Goal: Information Seeking & Learning: Learn about a topic

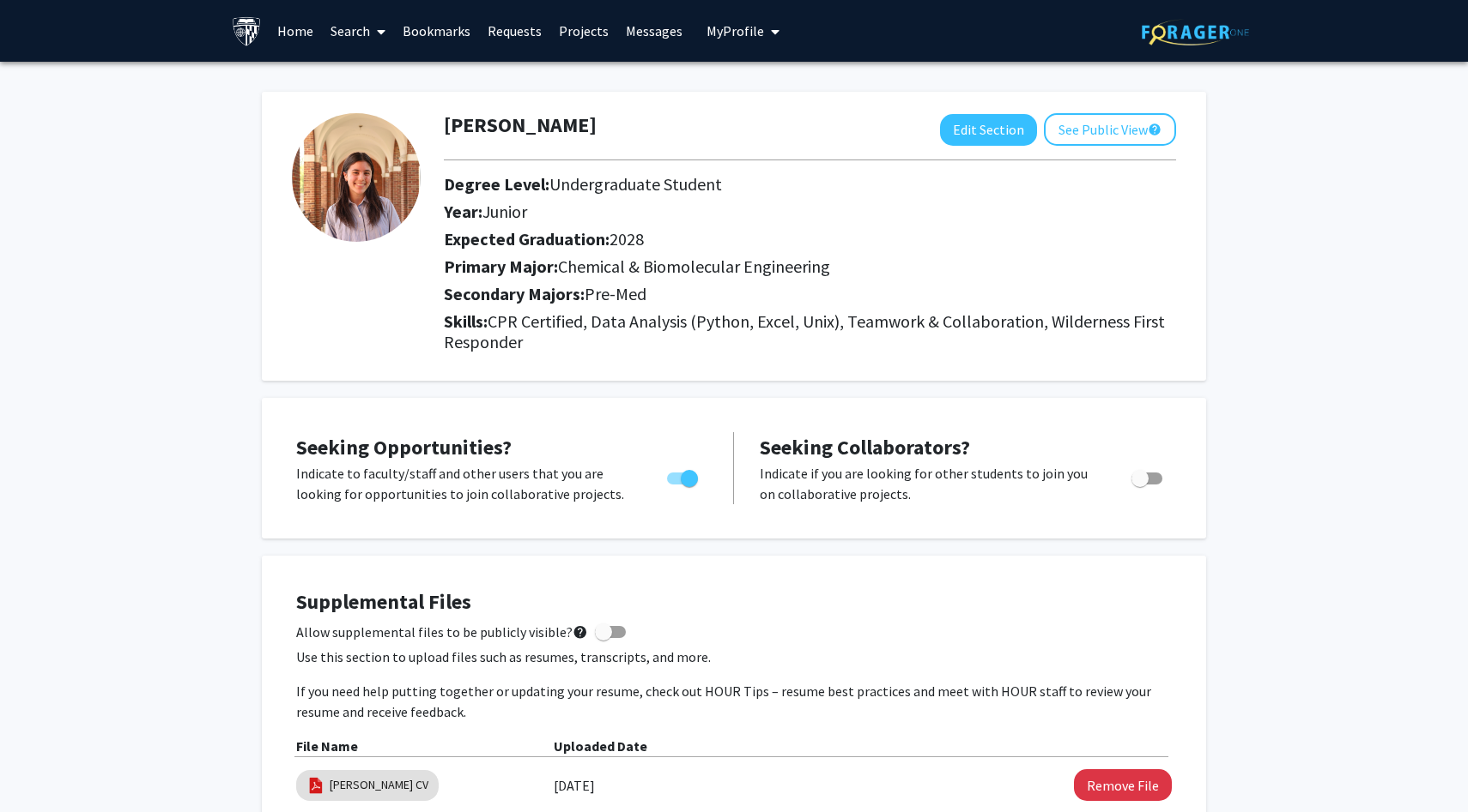
click at [583, 38] on link "Projects" at bounding box center [583, 30] width 67 height 60
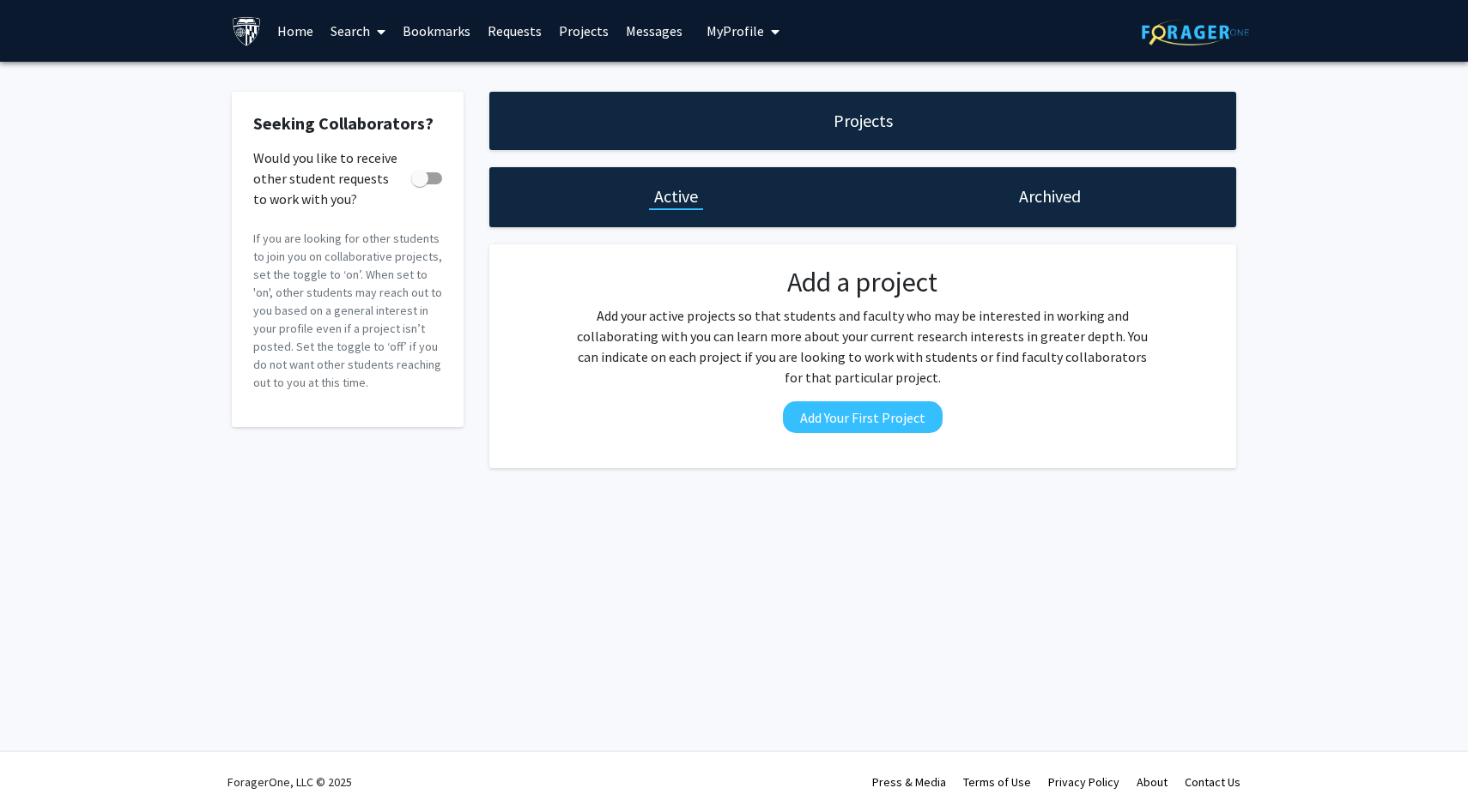
click at [434, 41] on link "Bookmarks" at bounding box center [436, 30] width 85 height 60
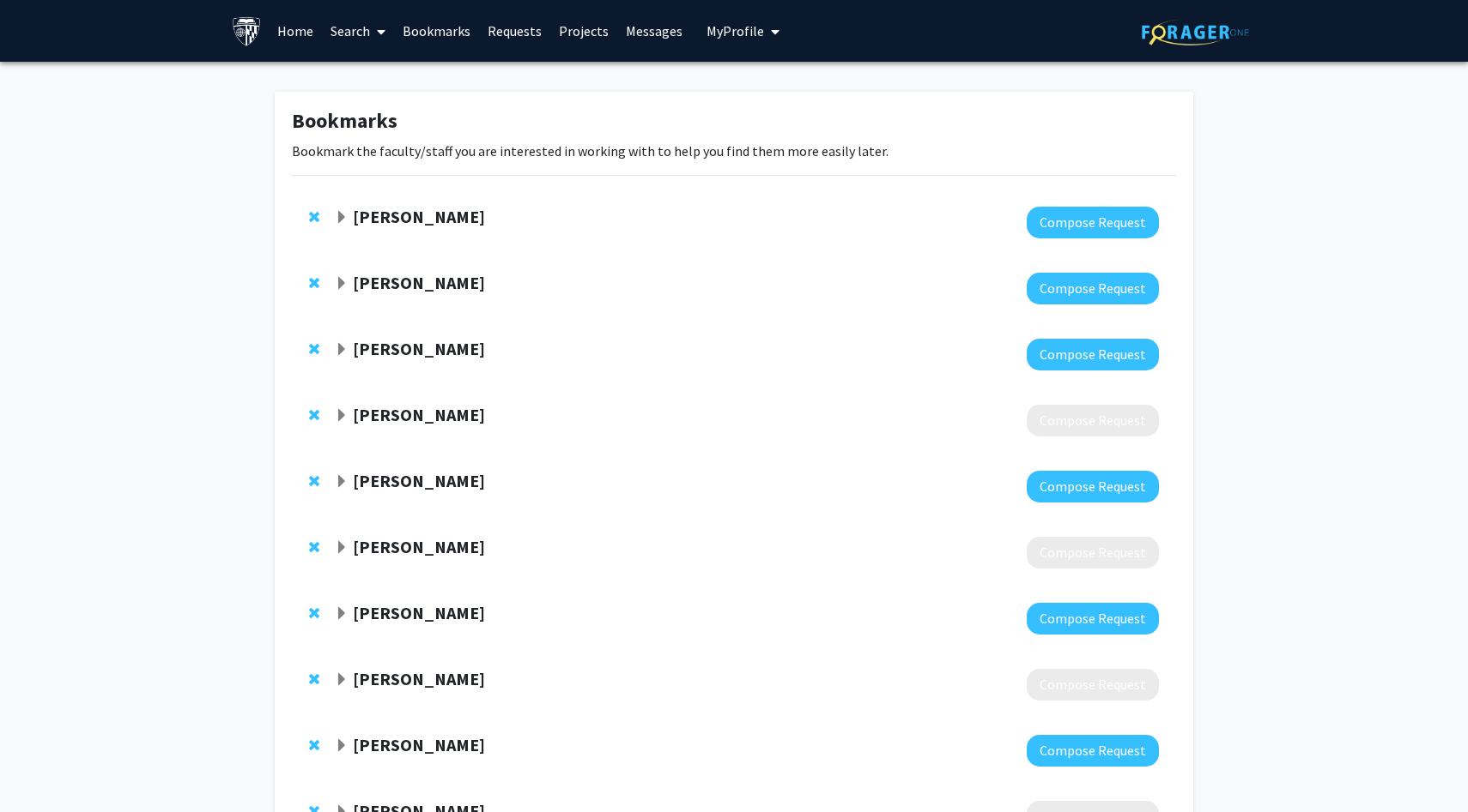
click at [348, 27] on link "Search" at bounding box center [357, 30] width 72 height 60
click at [368, 76] on span "Faculty/Staff" at bounding box center [384, 79] width 126 height 34
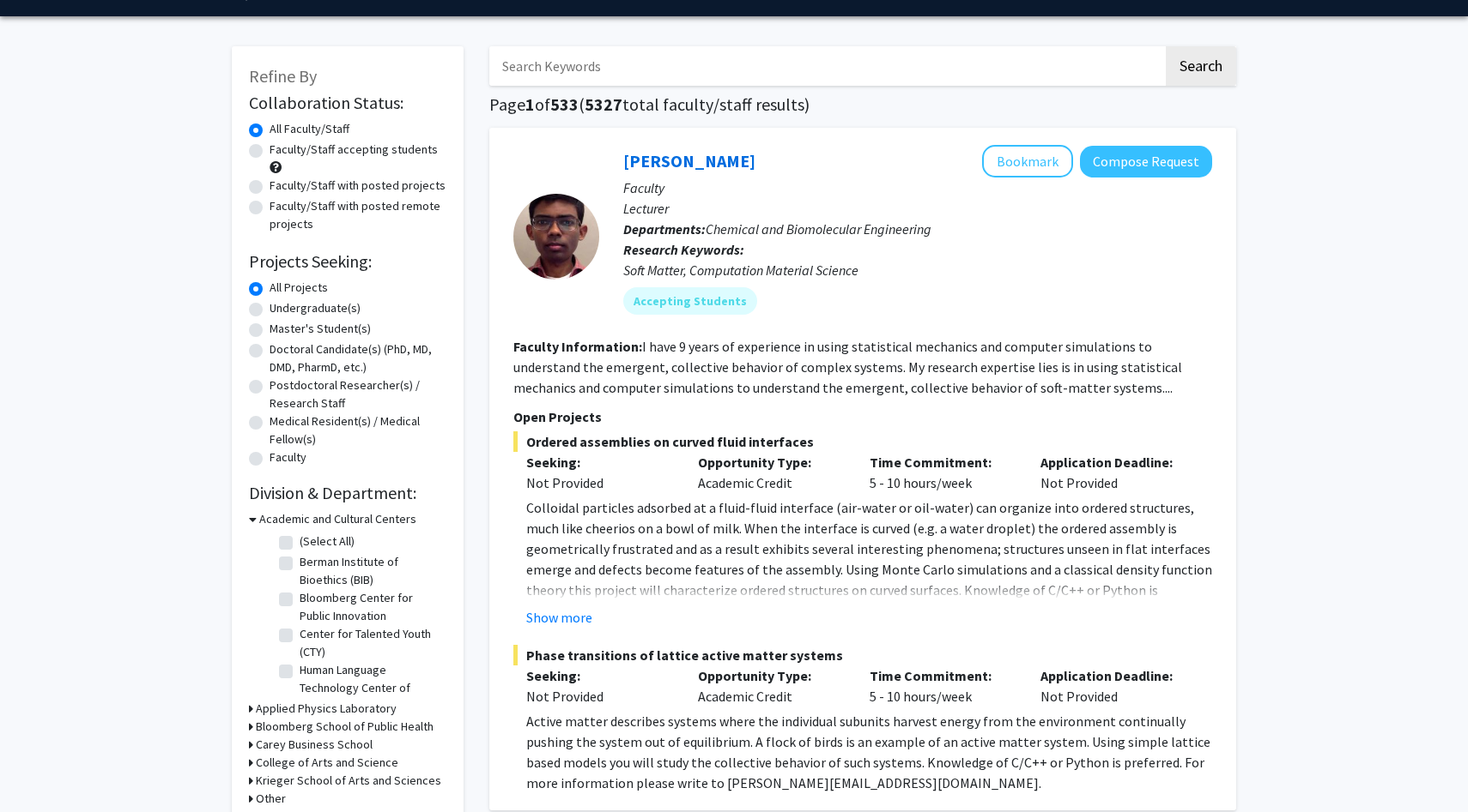
scroll to position [57, 0]
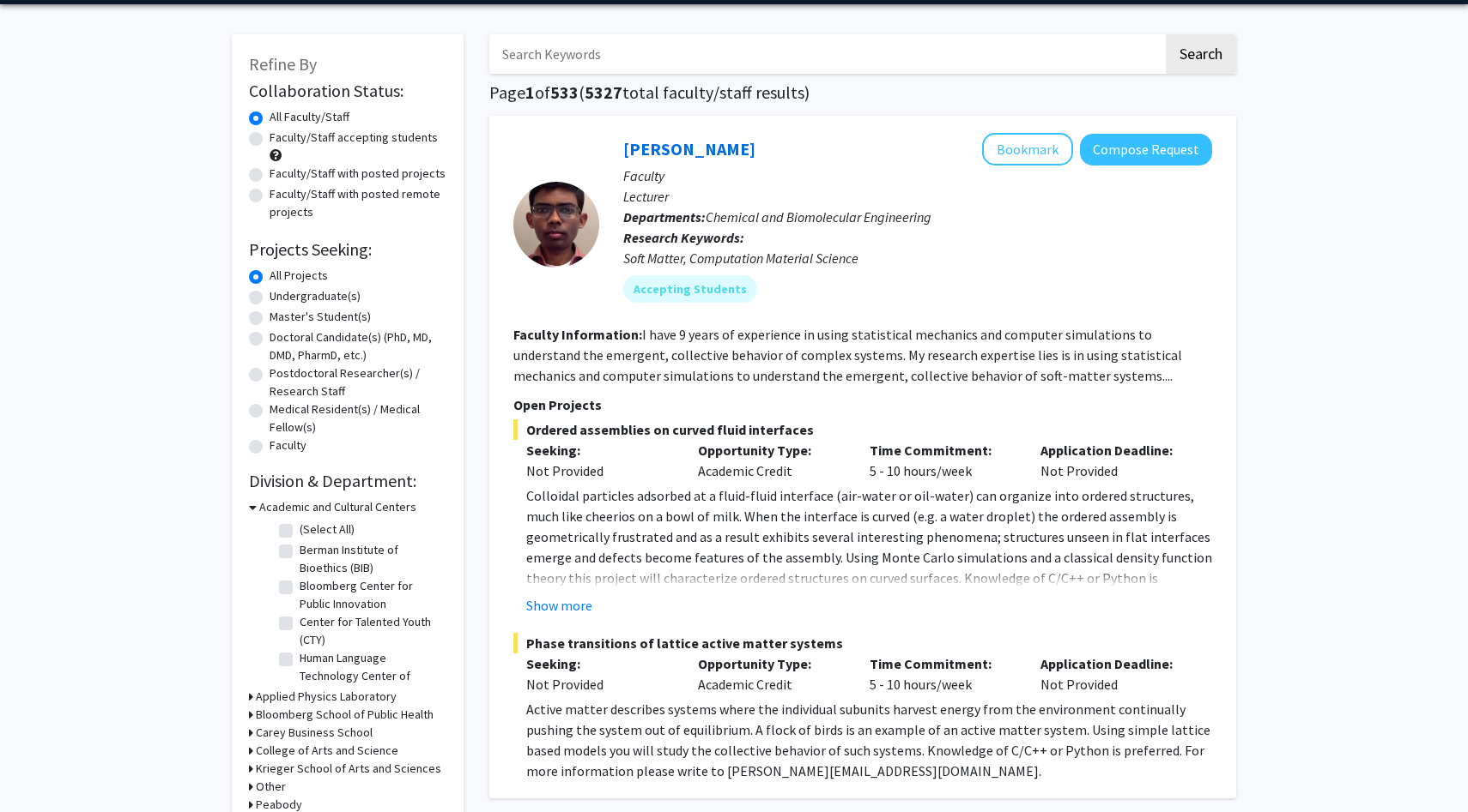
click at [311, 294] on label "Undergraduate(s)" at bounding box center [315, 296] width 91 height 18
click at [280, 294] on input "Undergraduate(s)" at bounding box center [275, 293] width 11 height 11
radio input "true"
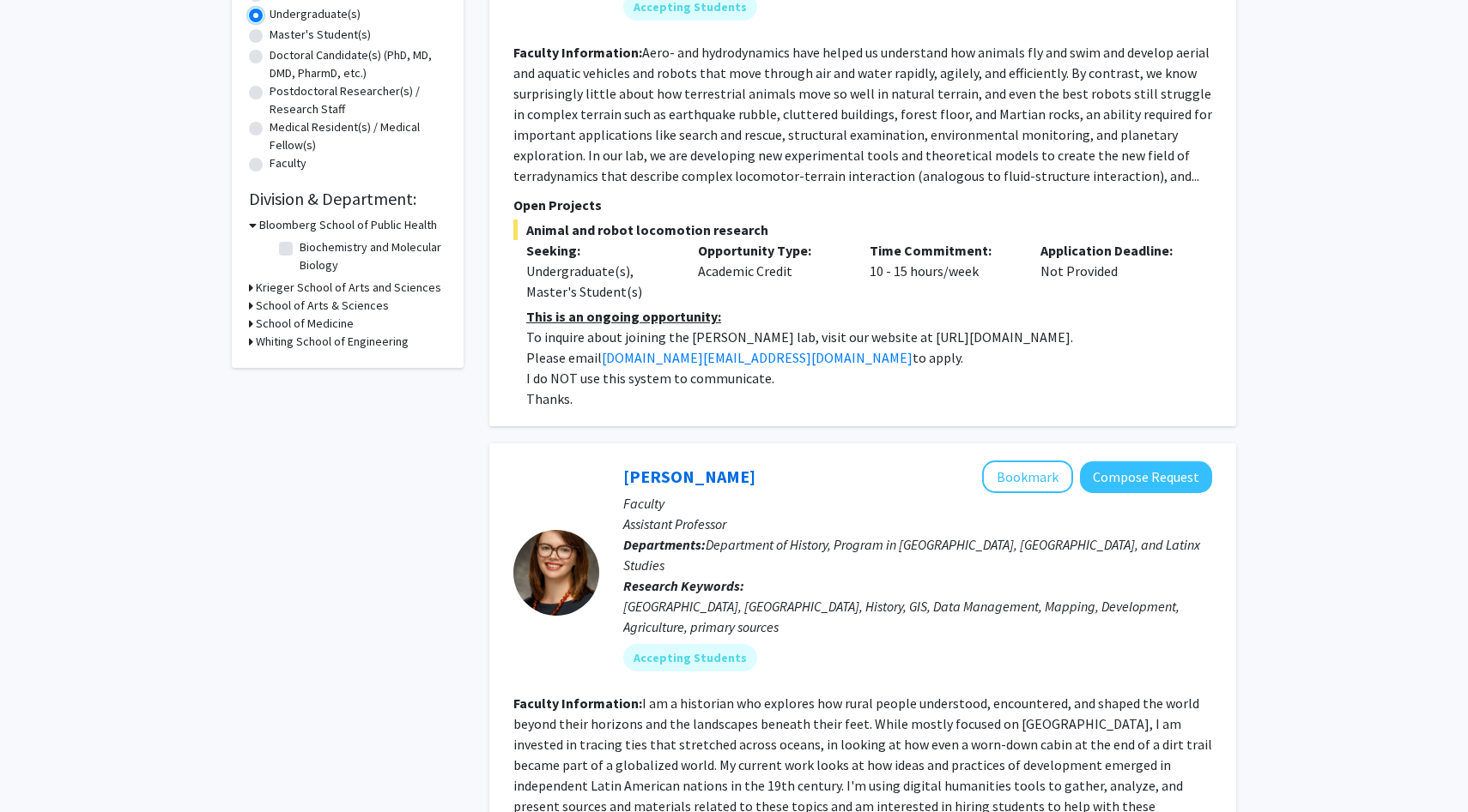
scroll to position [343, 0]
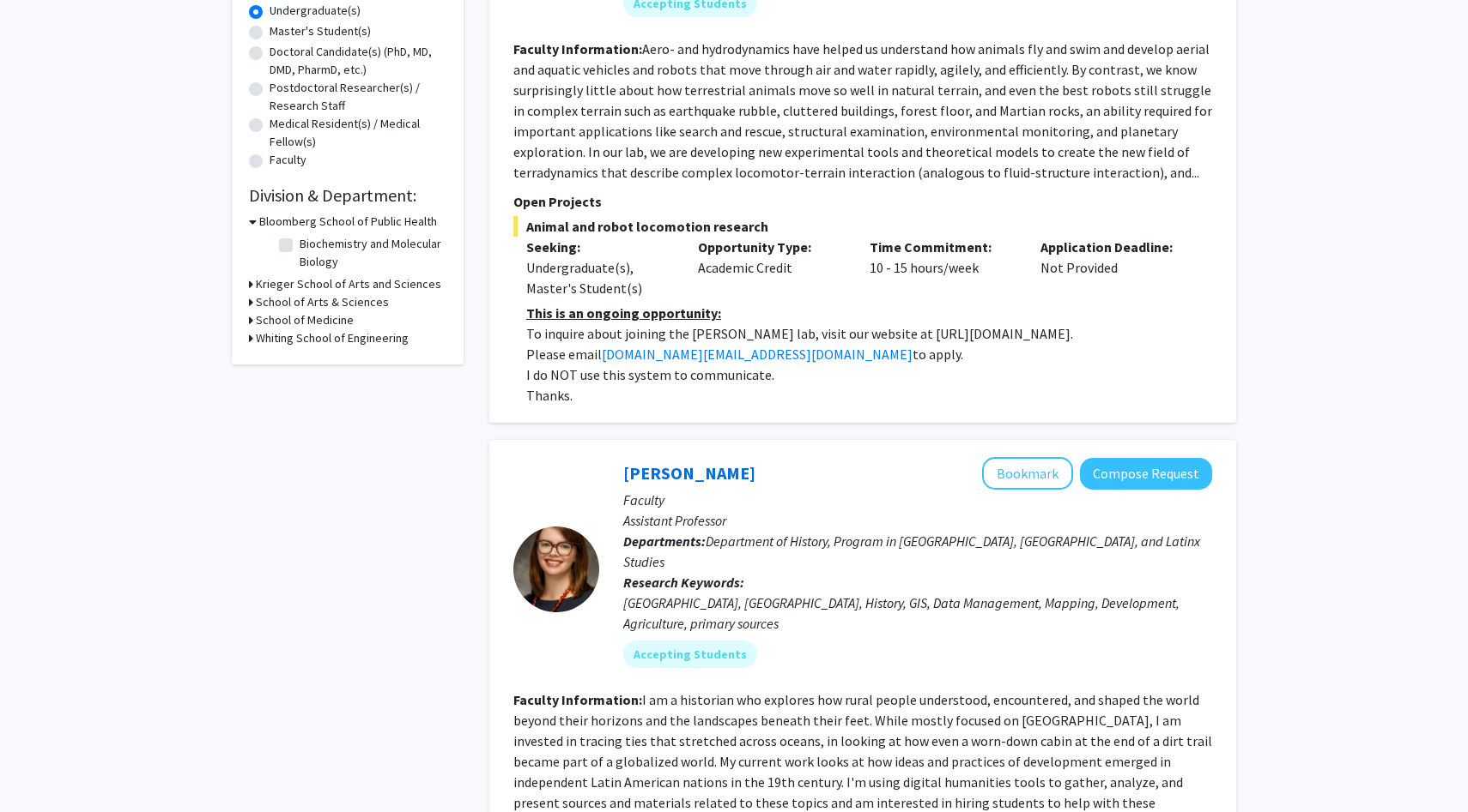
click at [287, 339] on h3 "Whiting School of Engineering" at bounding box center [332, 338] width 153 height 18
click at [304, 342] on h3 "Whiting School of Engineering" at bounding box center [335, 338] width 153 height 18
click at [301, 319] on h3 "School of Medicine" at bounding box center [305, 321] width 98 height 18
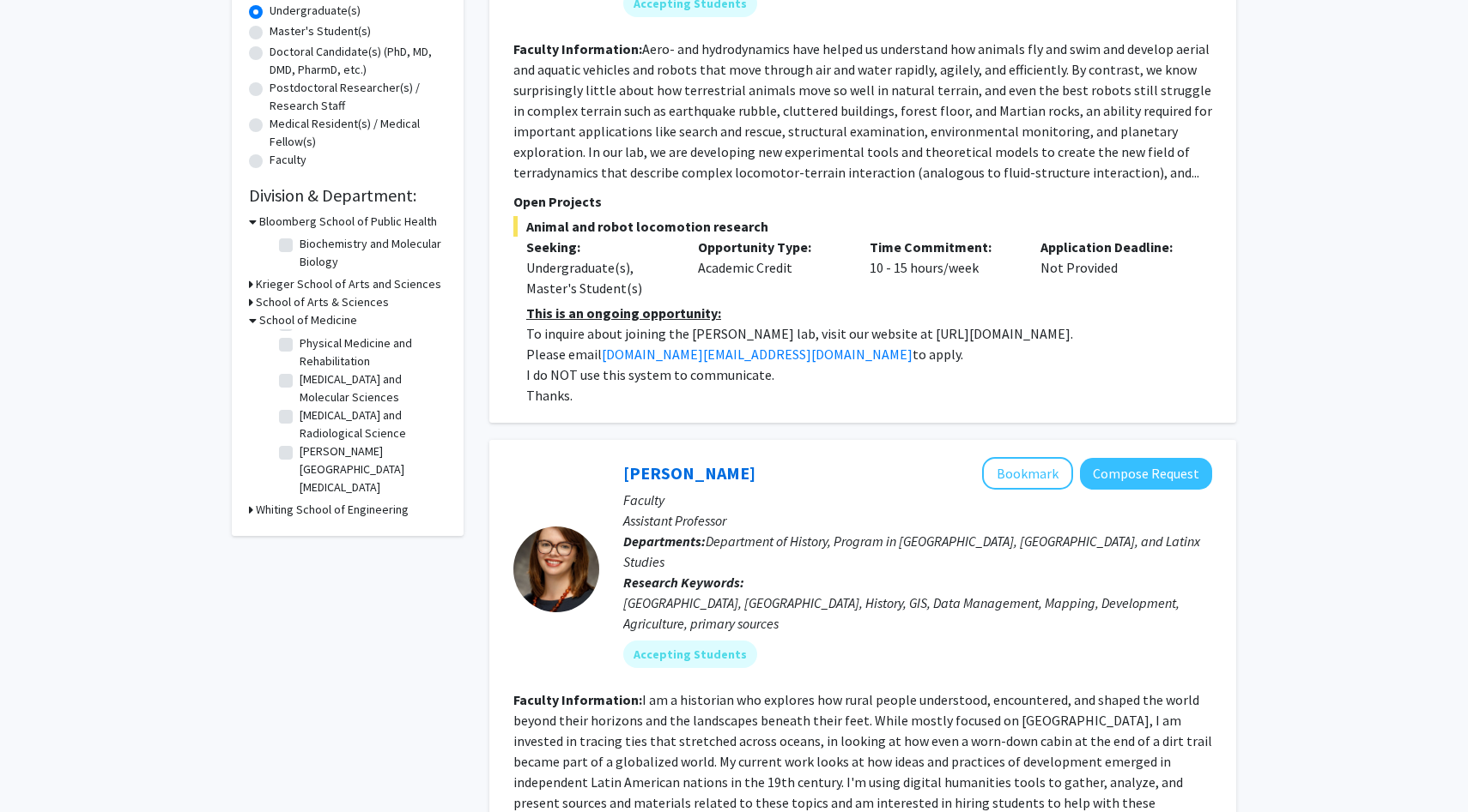
scroll to position [0, 0]
click at [356, 368] on label "Biomedical Engineering" at bounding box center [359, 363] width 120 height 18
click at [311, 365] on input "Biomedical Engineering" at bounding box center [305, 360] width 11 height 11
checkbox input "true"
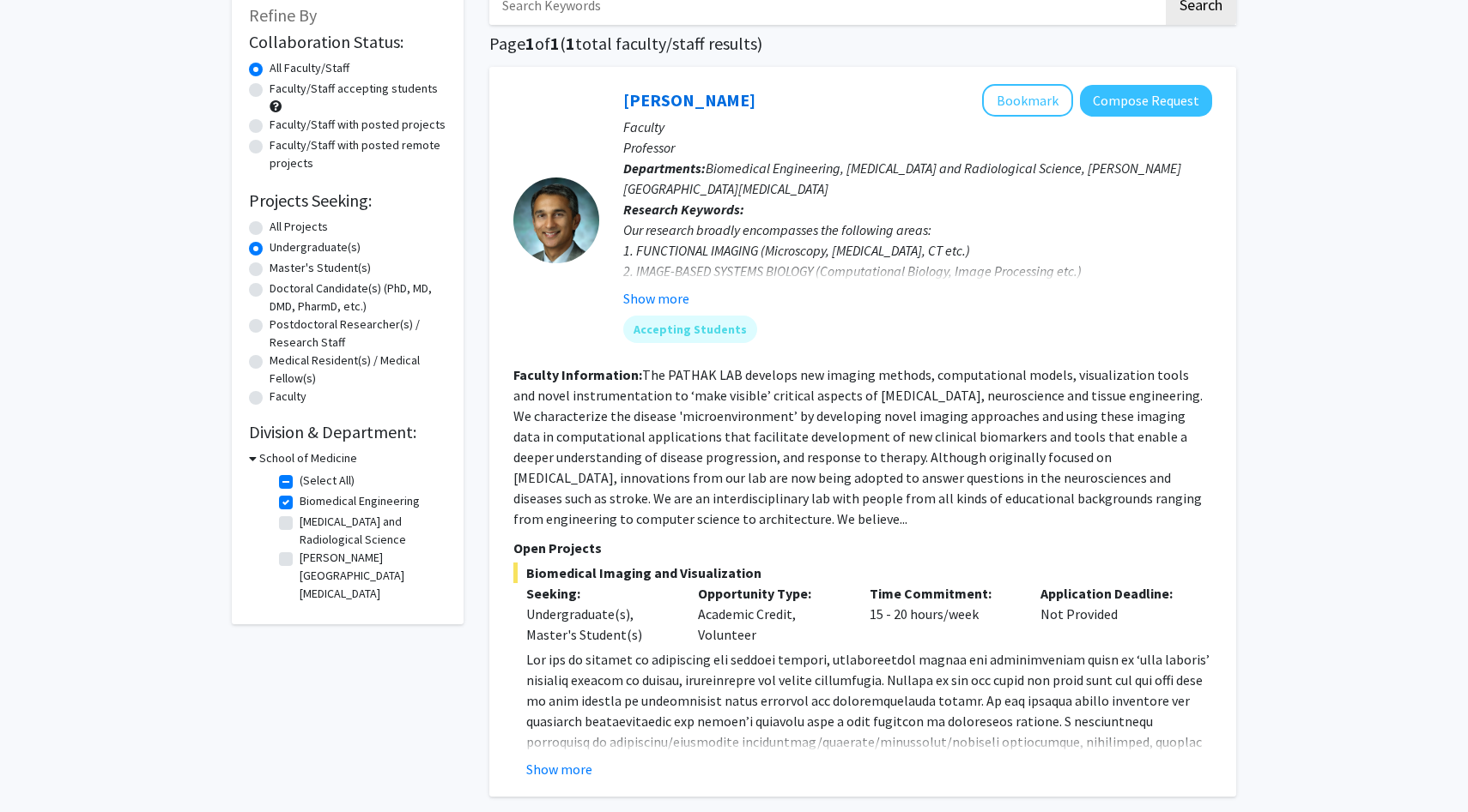
scroll to position [110, 0]
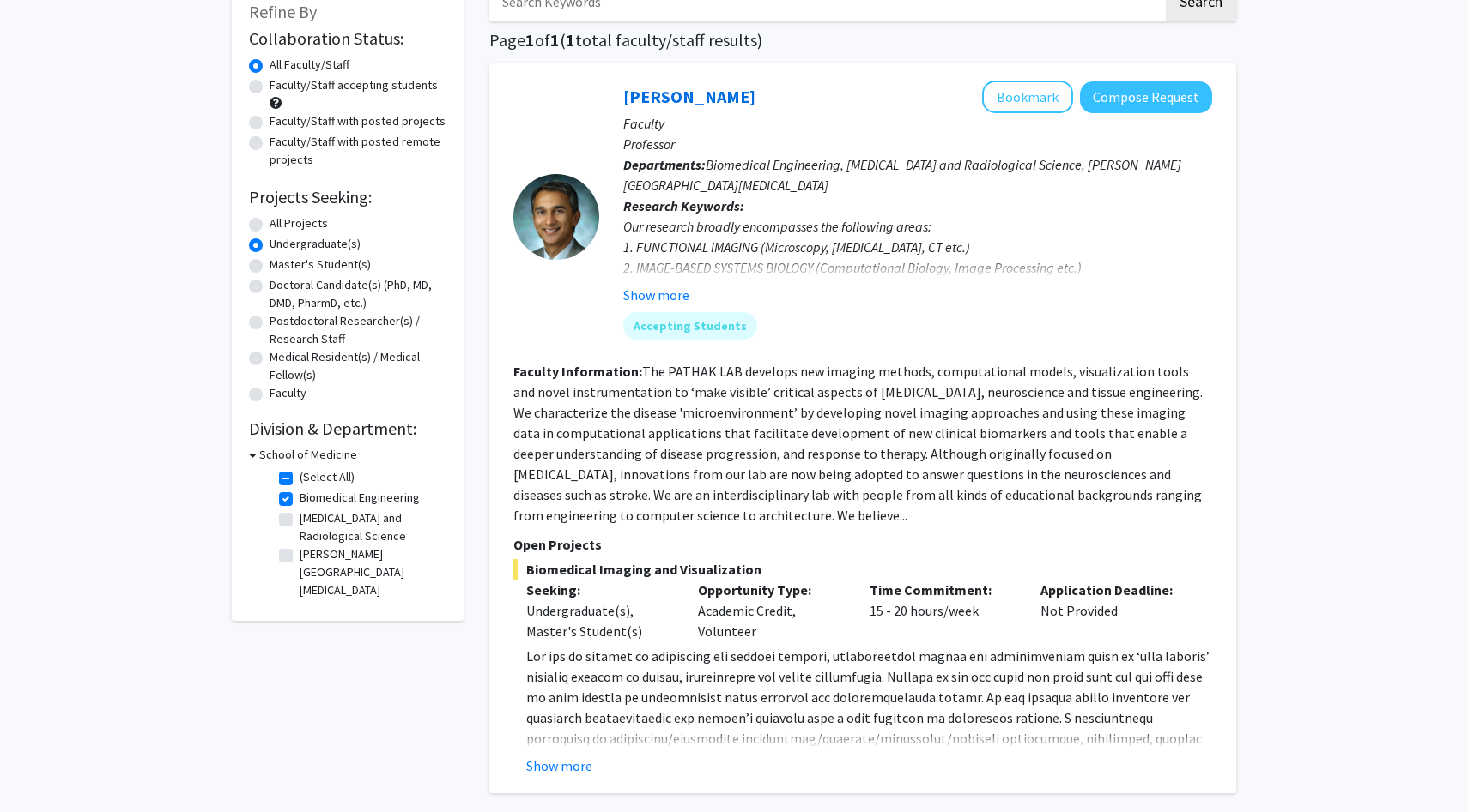
click at [352, 558] on label "[PERSON_NAME][GEOGRAPHIC_DATA][MEDICAL_DATA]" at bounding box center [370, 572] width 142 height 54
click at [311, 557] on input "[PERSON_NAME][GEOGRAPHIC_DATA][MEDICAL_DATA]" at bounding box center [305, 551] width 11 height 11
checkbox input "true"
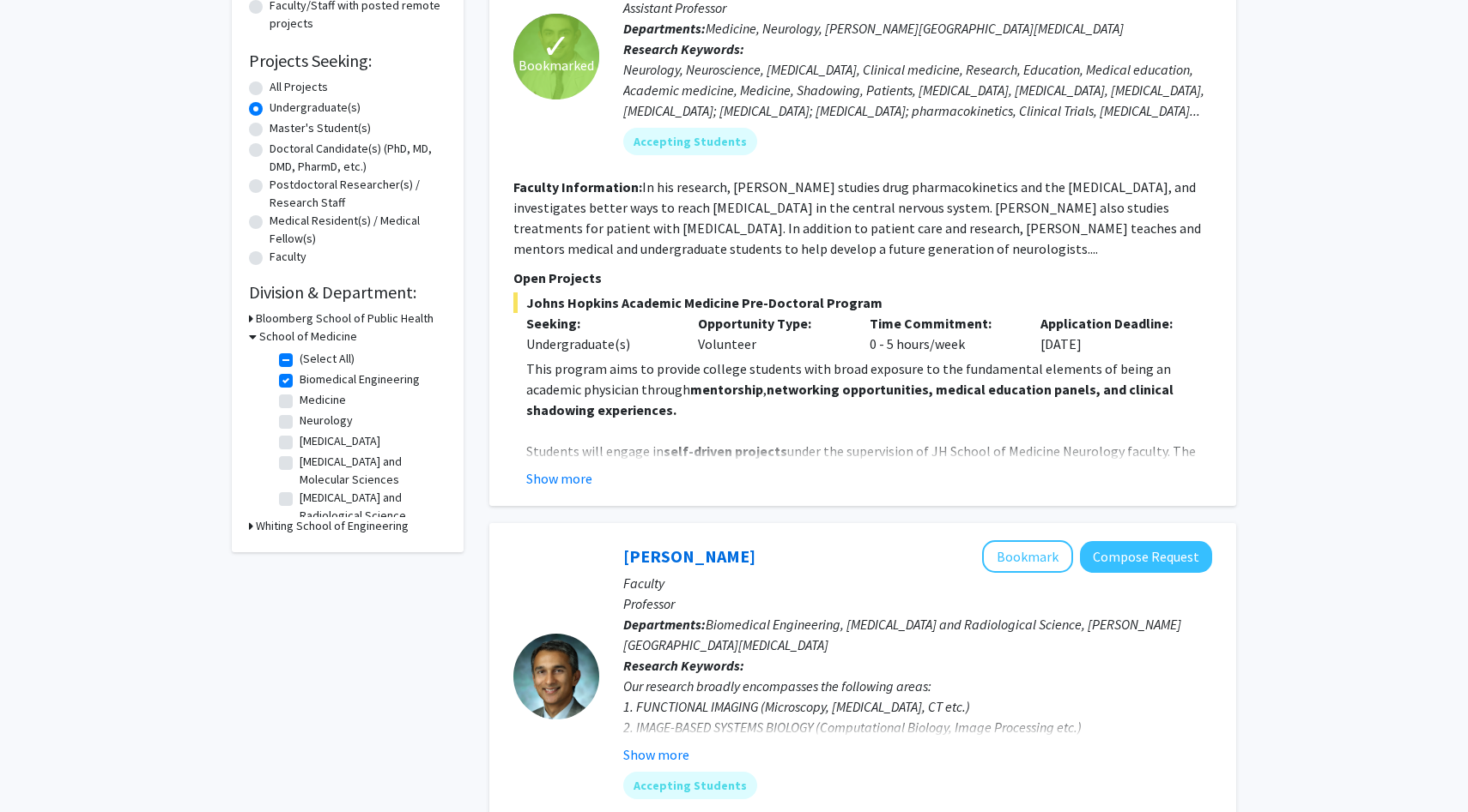
scroll to position [247, 0]
click at [308, 401] on label "Medicine" at bounding box center [322, 399] width 47 height 18
click at [308, 401] on input "Medicine" at bounding box center [305, 396] width 11 height 11
checkbox input "true"
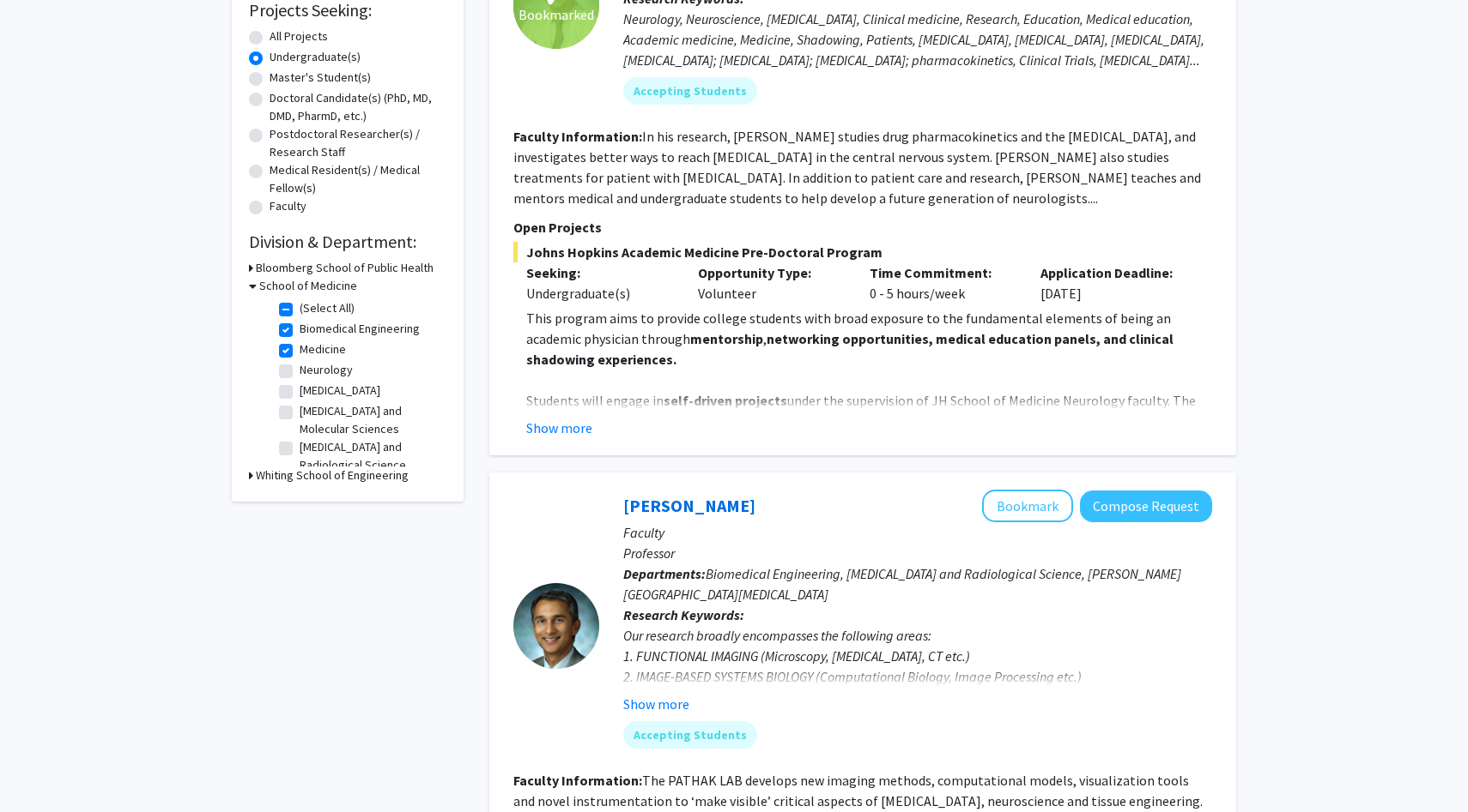
scroll to position [48, 0]
click at [335, 382] on label "[MEDICAL_DATA] and Molecular Sciences" at bounding box center [370, 372] width 142 height 36
click at [311, 365] on input "[MEDICAL_DATA] and Molecular Sciences" at bounding box center [305, 360] width 11 height 11
checkbox input "true"
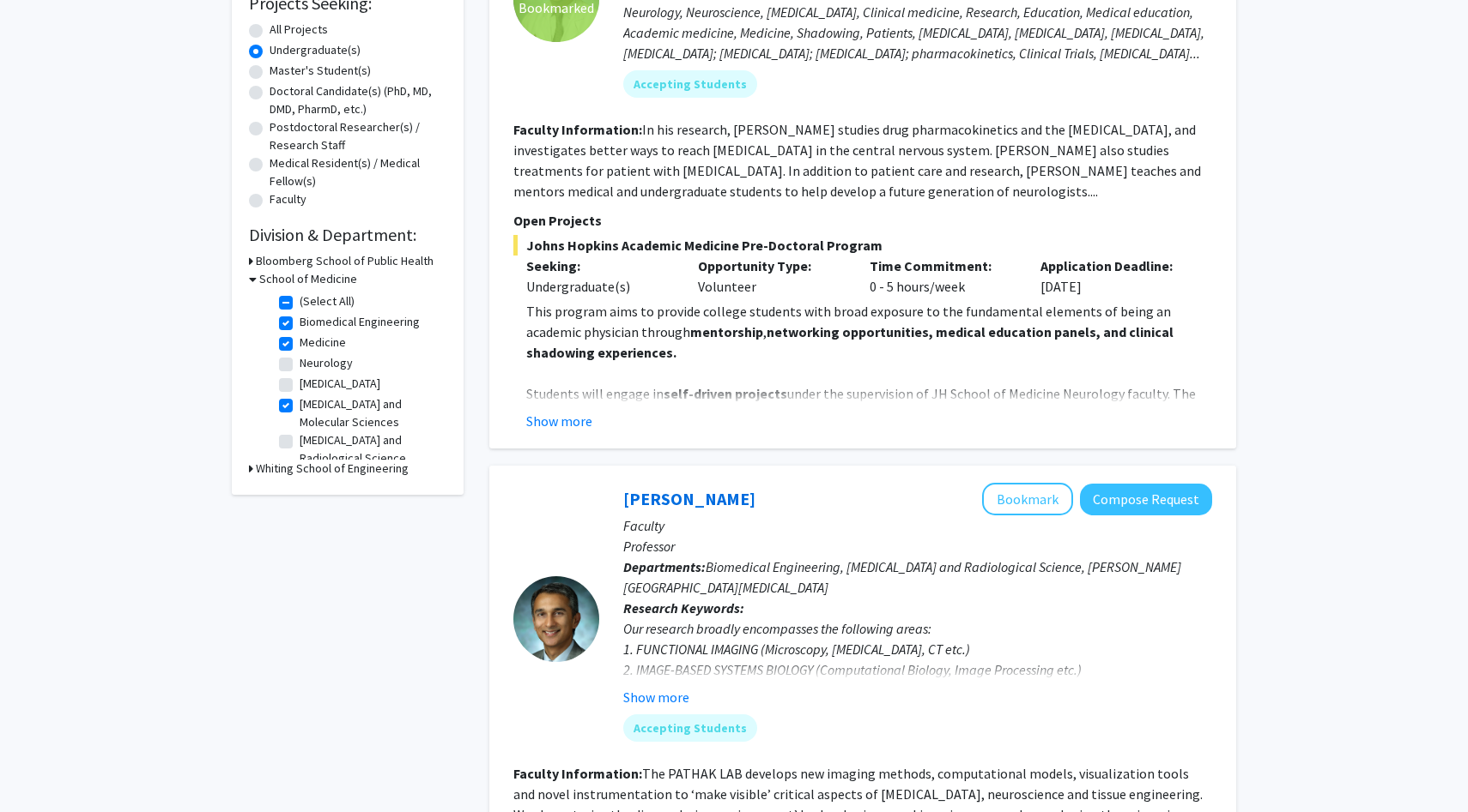
scroll to position [66, 0]
click at [339, 379] on label "[MEDICAL_DATA] and Radiological Science" at bounding box center [370, 383] width 142 height 36
click at [311, 377] on input "[MEDICAL_DATA] and Radiological Science" at bounding box center [305, 371] width 11 height 11
checkbox input "true"
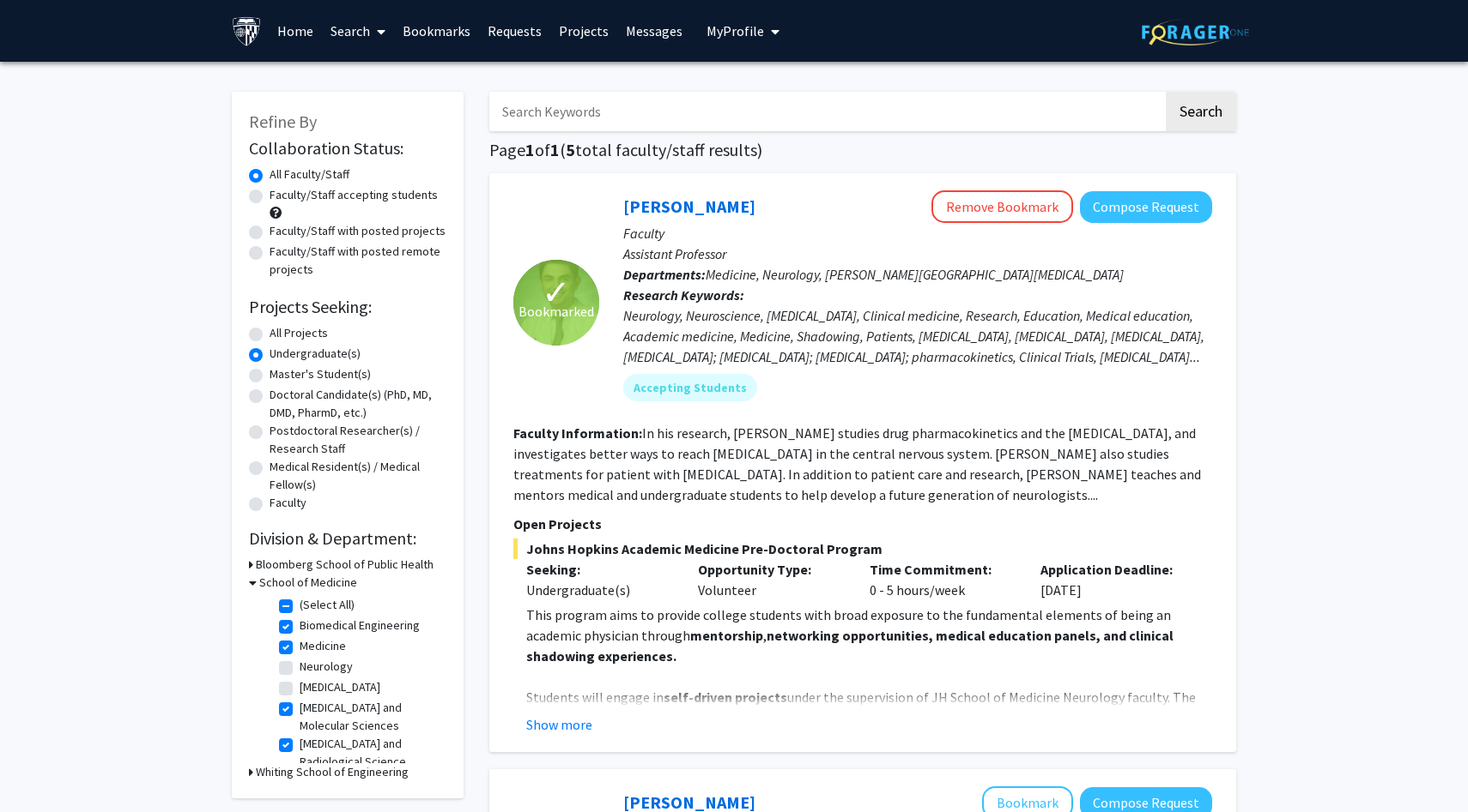
click at [297, 195] on label "Faculty/Staff accepting students" at bounding box center [354, 195] width 168 height 18
click at [280, 195] on input "Faculty/Staff accepting students" at bounding box center [275, 192] width 11 height 11
radio input "true"
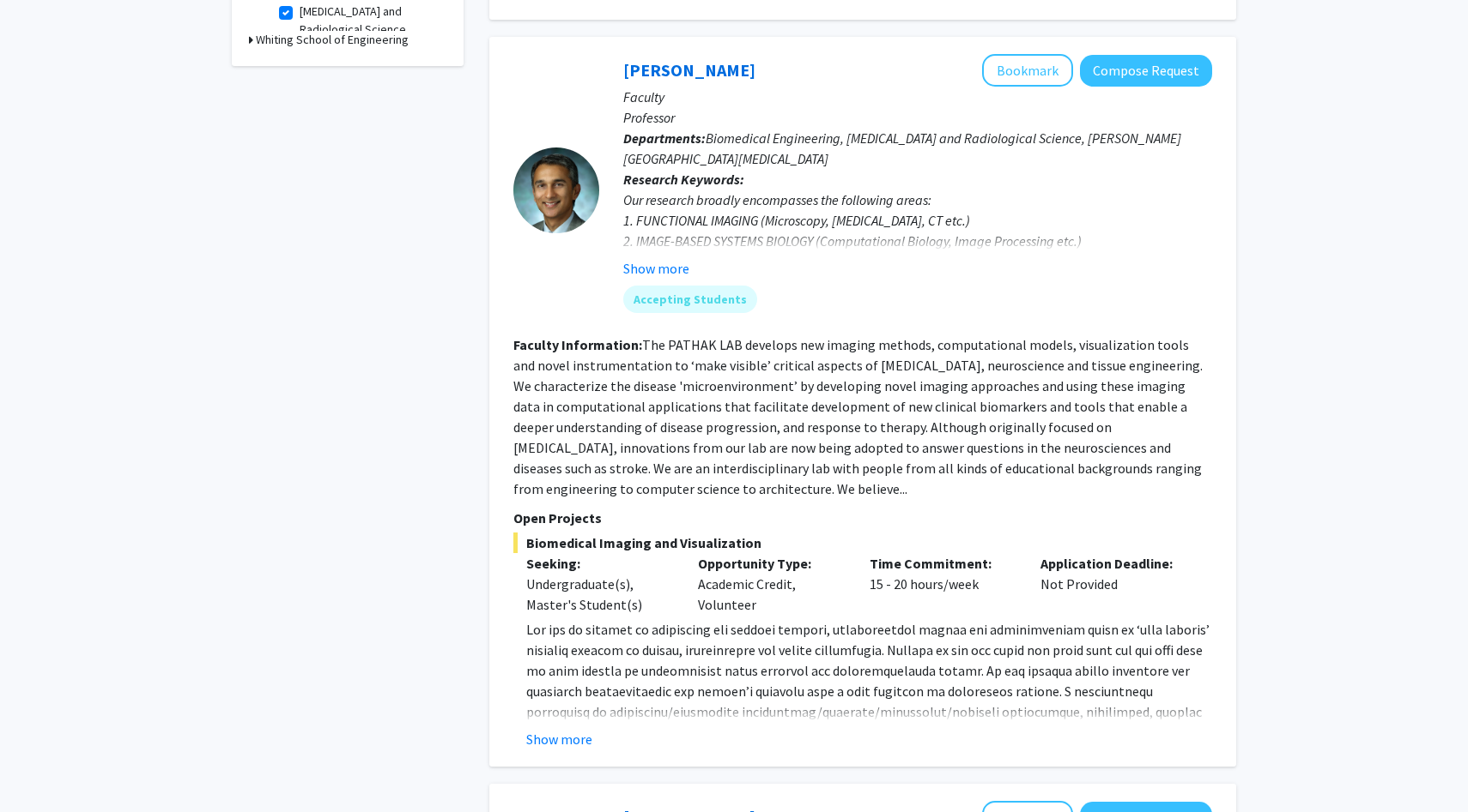
scroll to position [733, 0]
click at [577, 746] on button "Show more" at bounding box center [559, 739] width 66 height 21
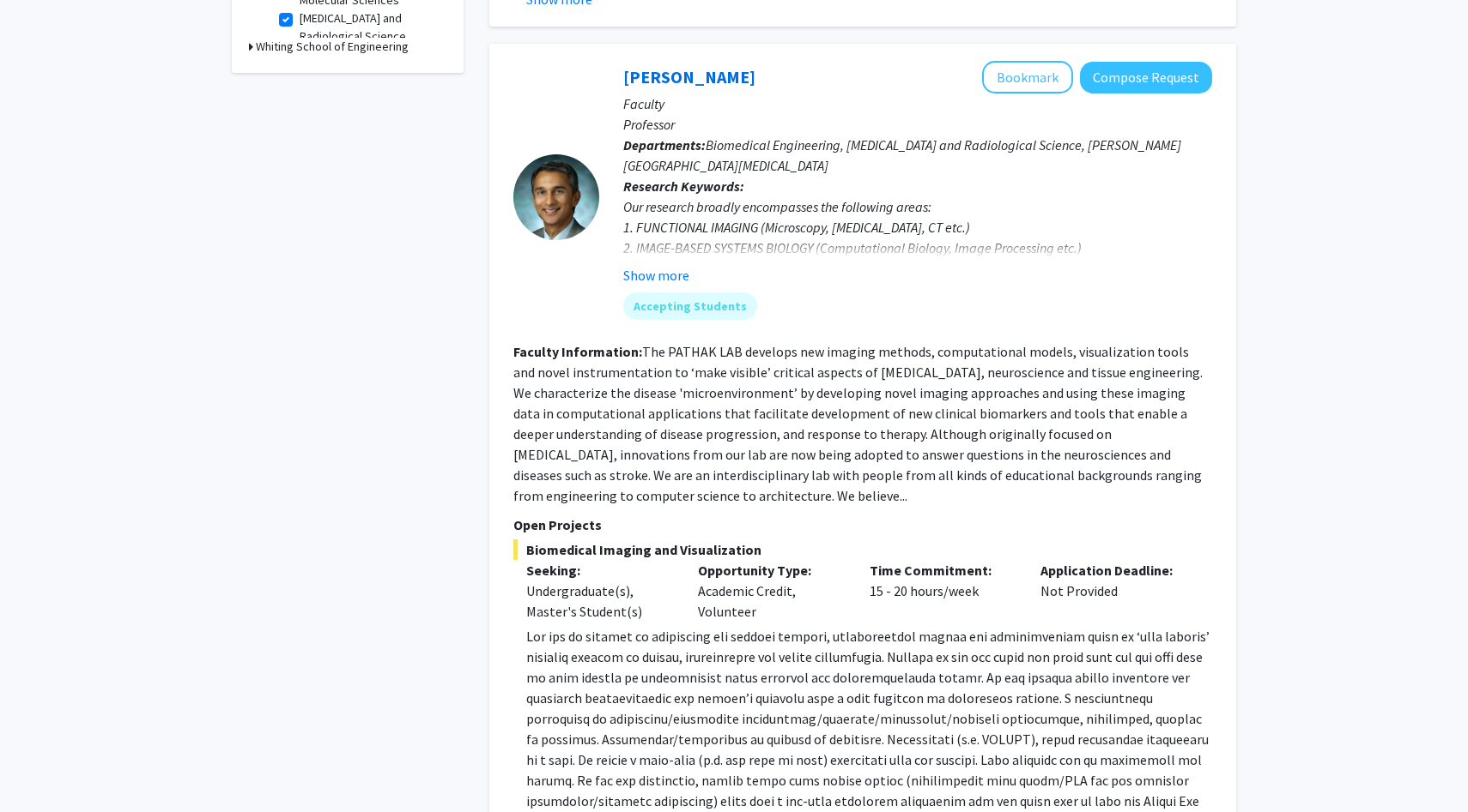
scroll to position [718, 0]
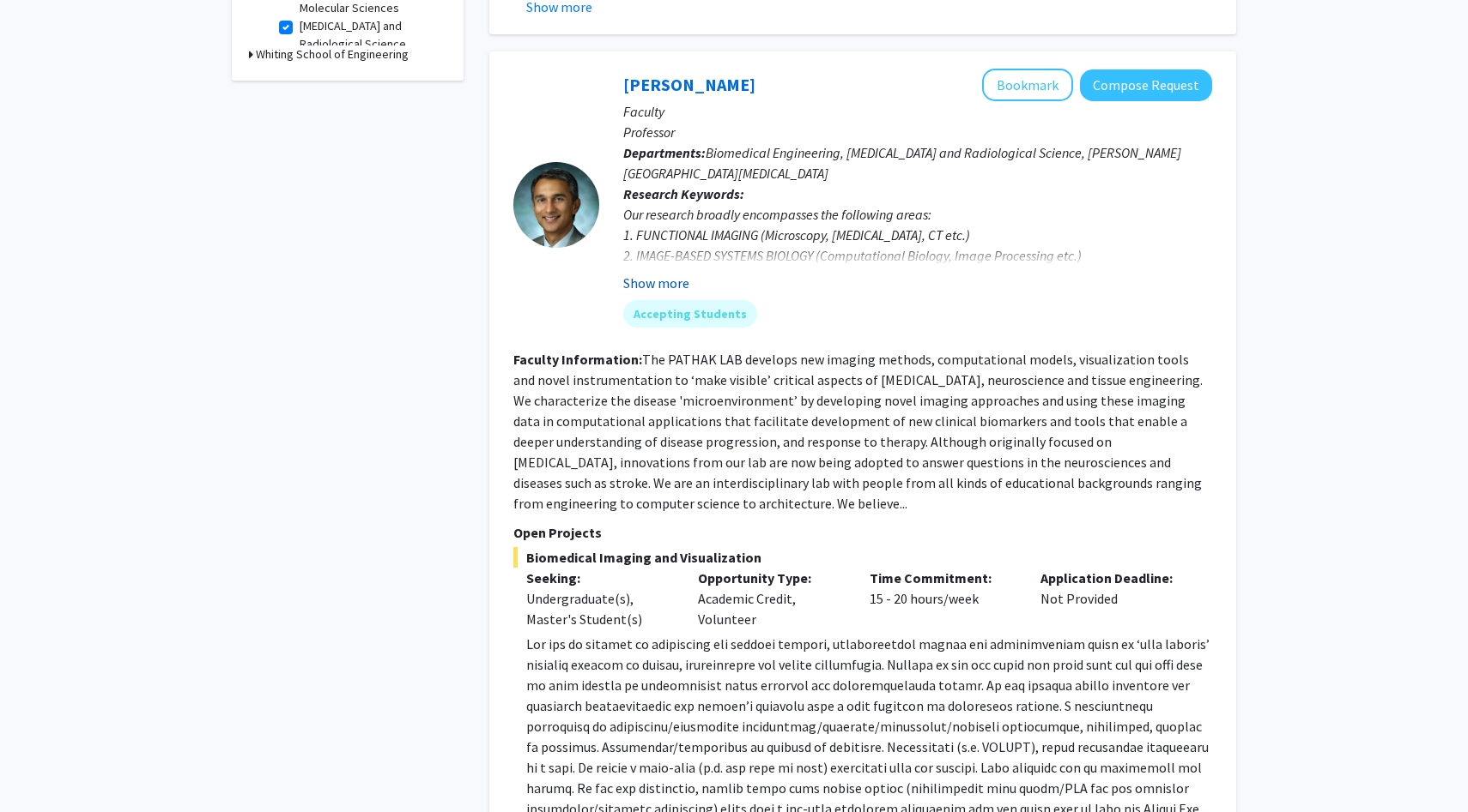
click at [658, 290] on button "Show more" at bounding box center [657, 283] width 66 height 21
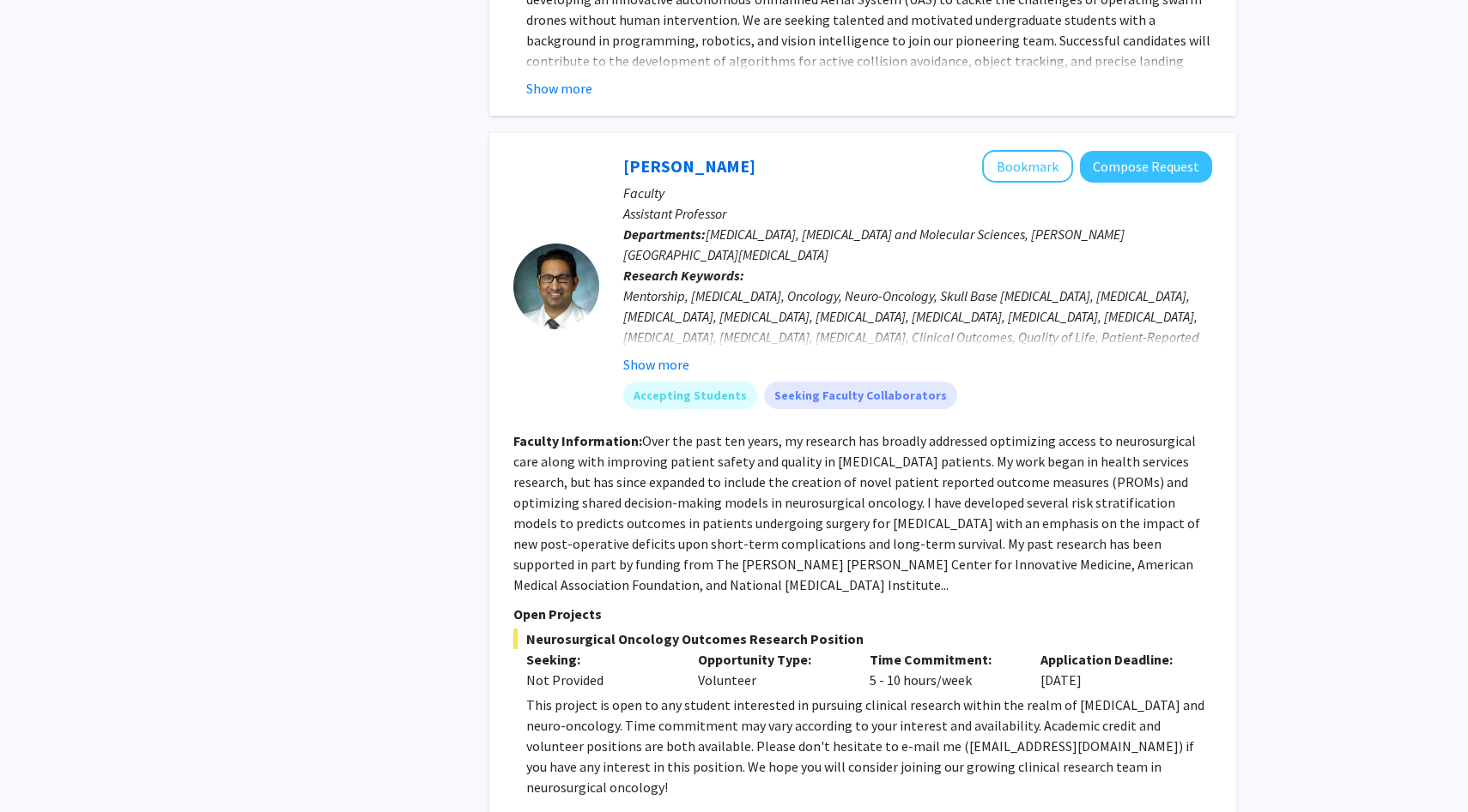
scroll to position [2467, 0]
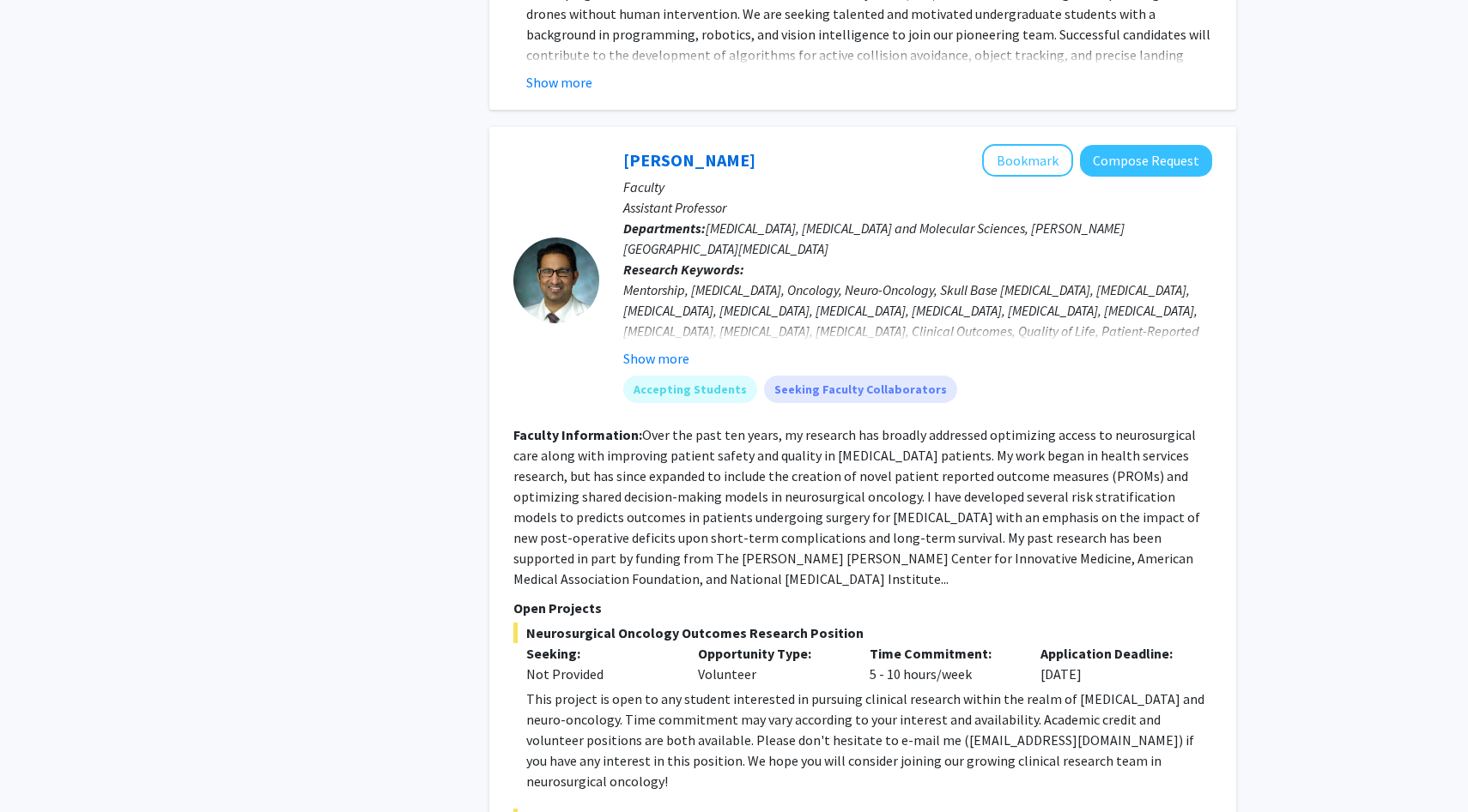
click at [926, 697] on div "This project is open to any student interested in pursuing clinical research wi…" at bounding box center [869, 739] width 686 height 103
drag, startPoint x: 892, startPoint y: 701, endPoint x: 1012, endPoint y: 704, distance: 120.0
click at [1012, 704] on div "This project is open to any student interested in pursuing clinical research wi…" at bounding box center [869, 739] width 686 height 103
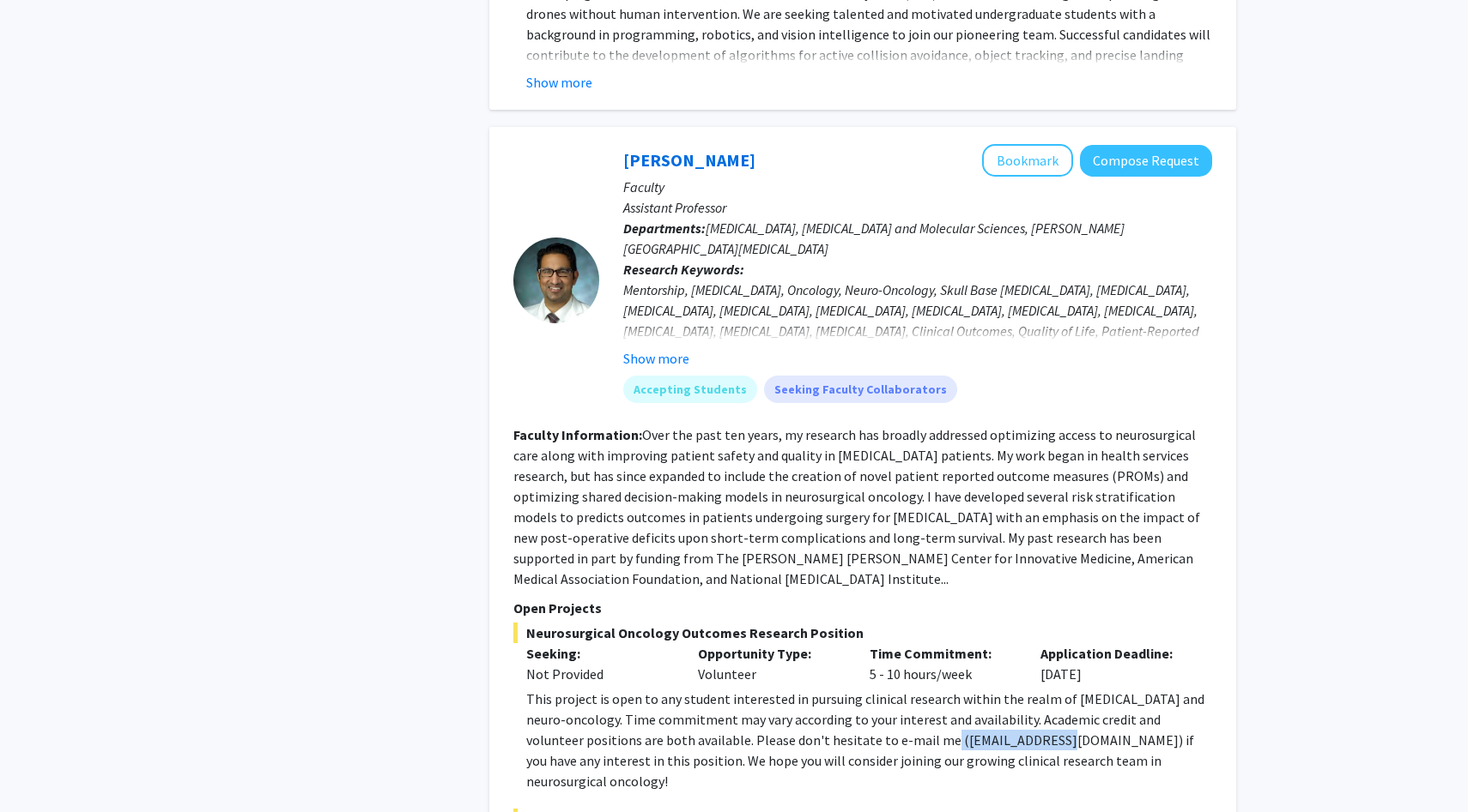
copy div "[EMAIL_ADDRESS][DOMAIN_NAME]"
click at [844, 688] on div "This project is open to any student interested in pursuing clinical research wi…" at bounding box center [869, 739] width 686 height 103
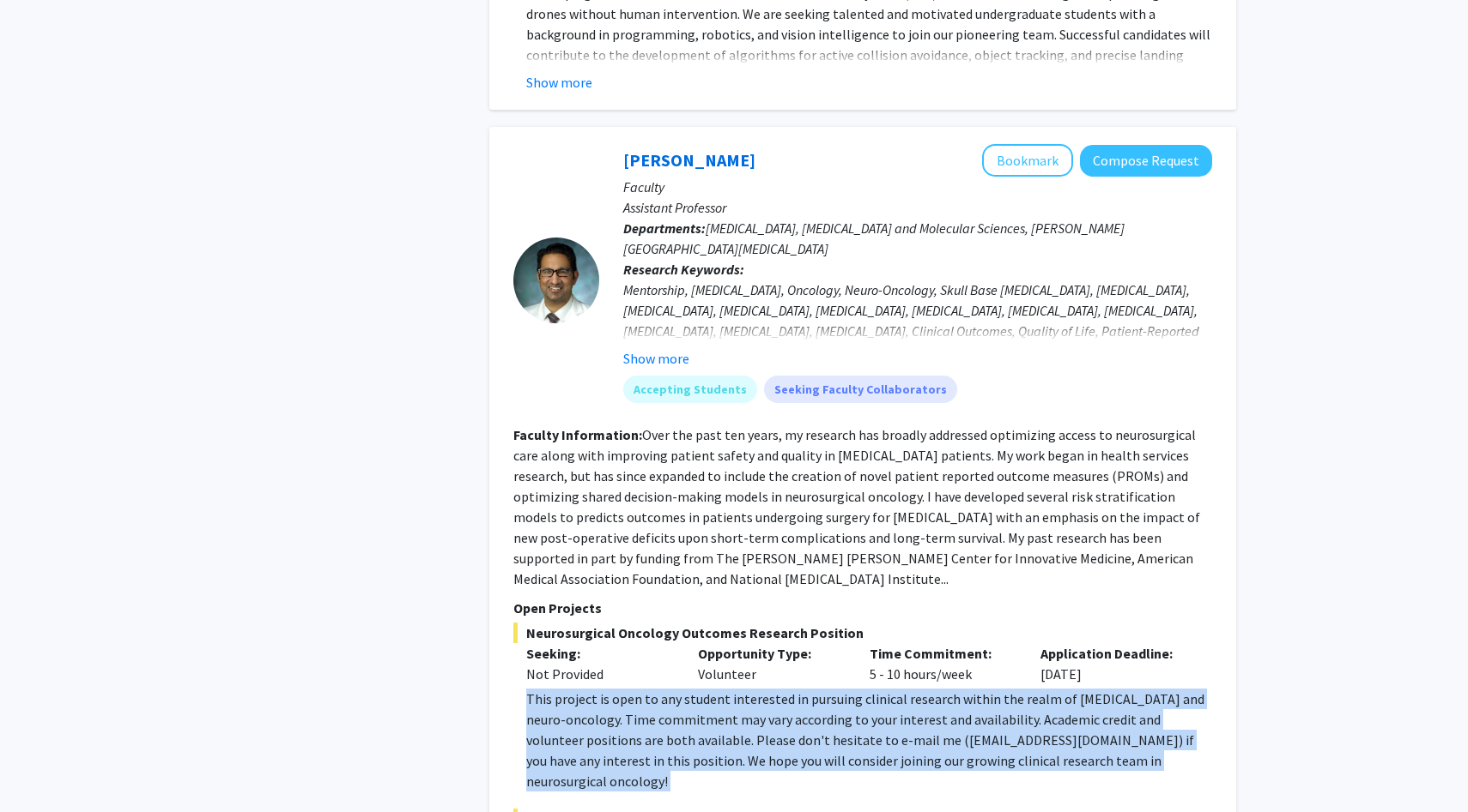
click at [844, 688] on div "This project is open to any student interested in pursuing clinical research wi…" at bounding box center [869, 739] width 686 height 103
copy div "This project is open to any student interested in pursuing clinical research wi…"
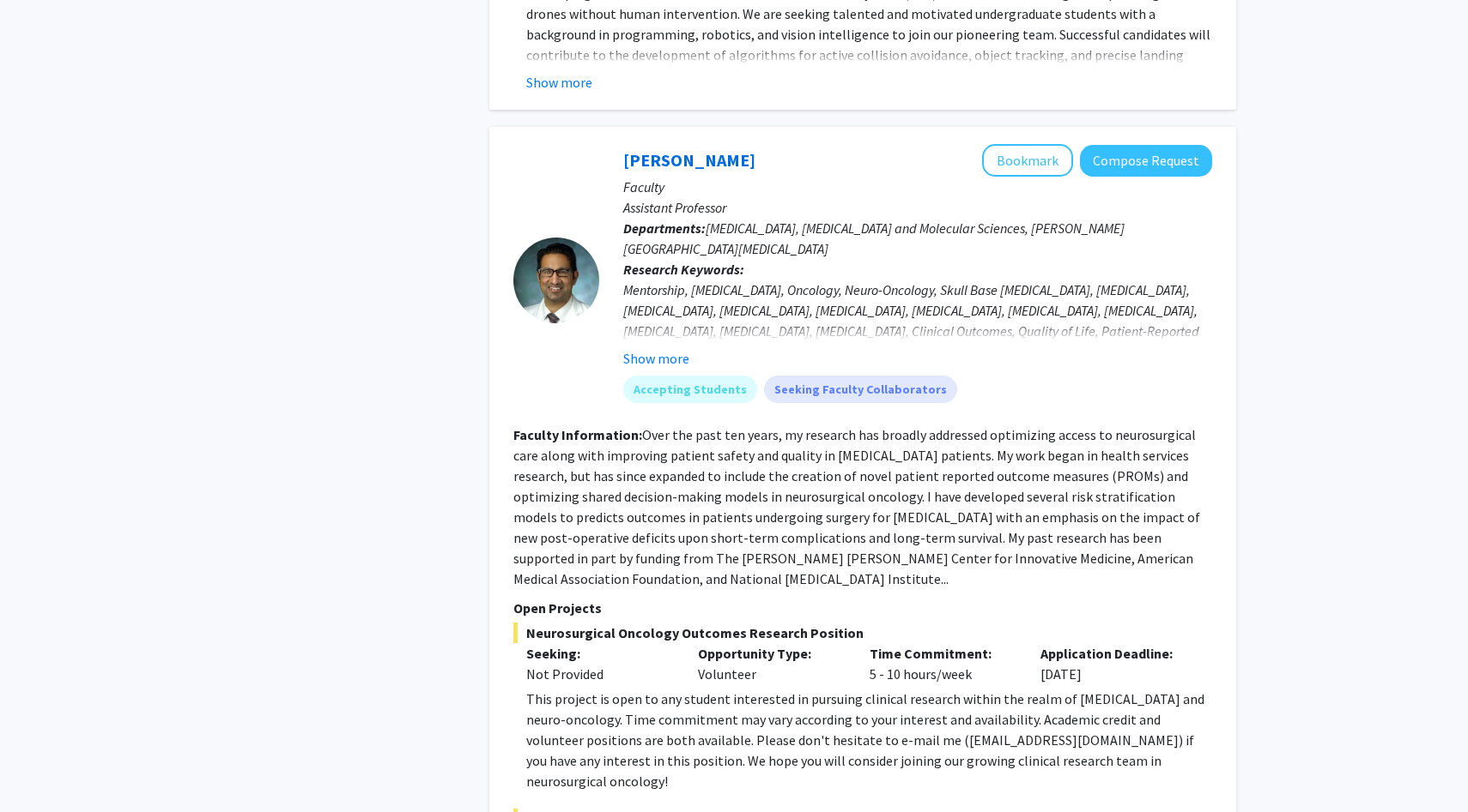
click at [677, 471] on fg-read-more "Over the past ten years, my research has broadly addressed optimizing access to…" at bounding box center [856, 507] width 687 height 161
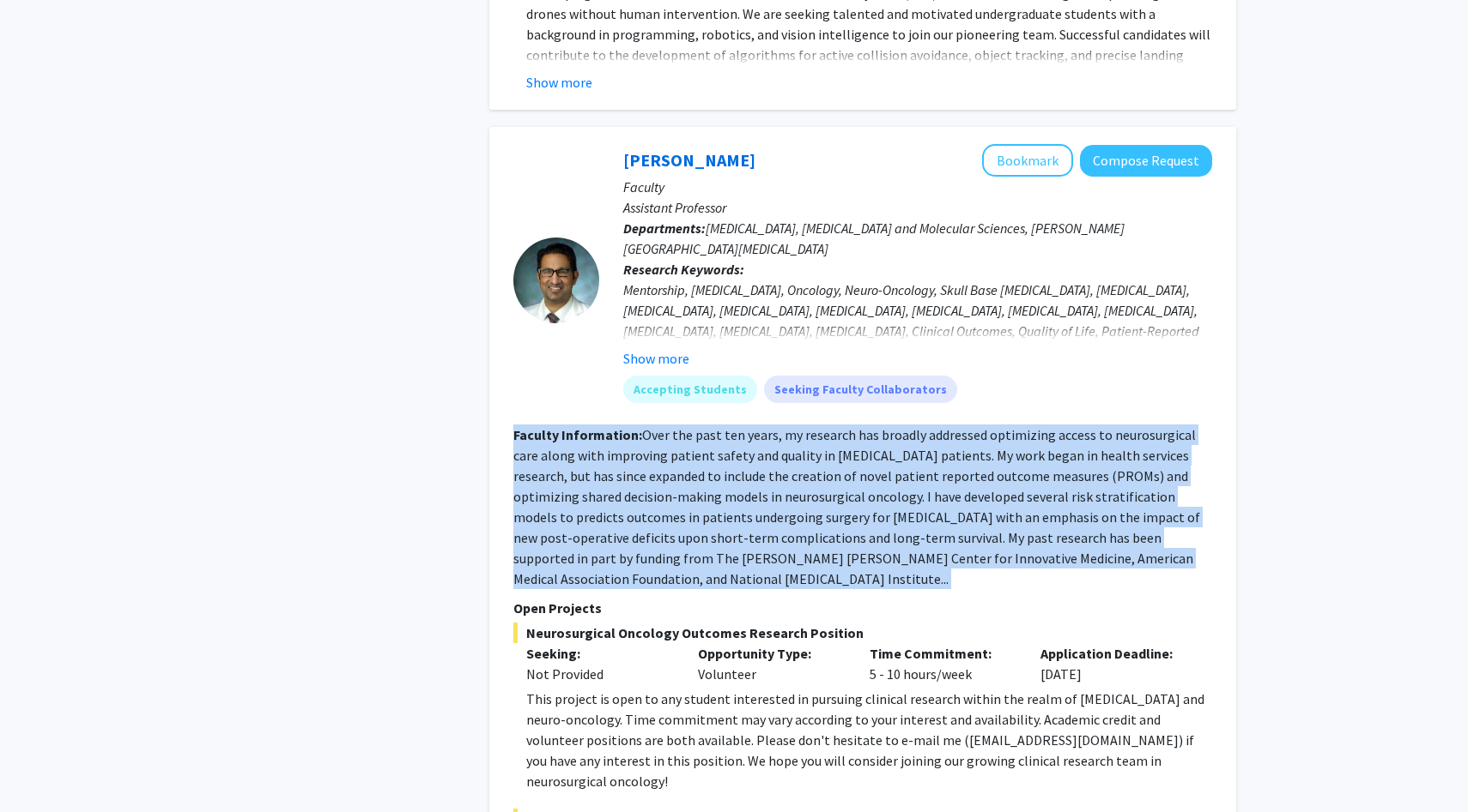
click at [677, 471] on fg-read-more "Over the past ten years, my research has broadly addressed optimizing access to…" at bounding box center [856, 507] width 687 height 161
copy section "Faculty Information: Over the past ten years, my research has broadly addressed…"
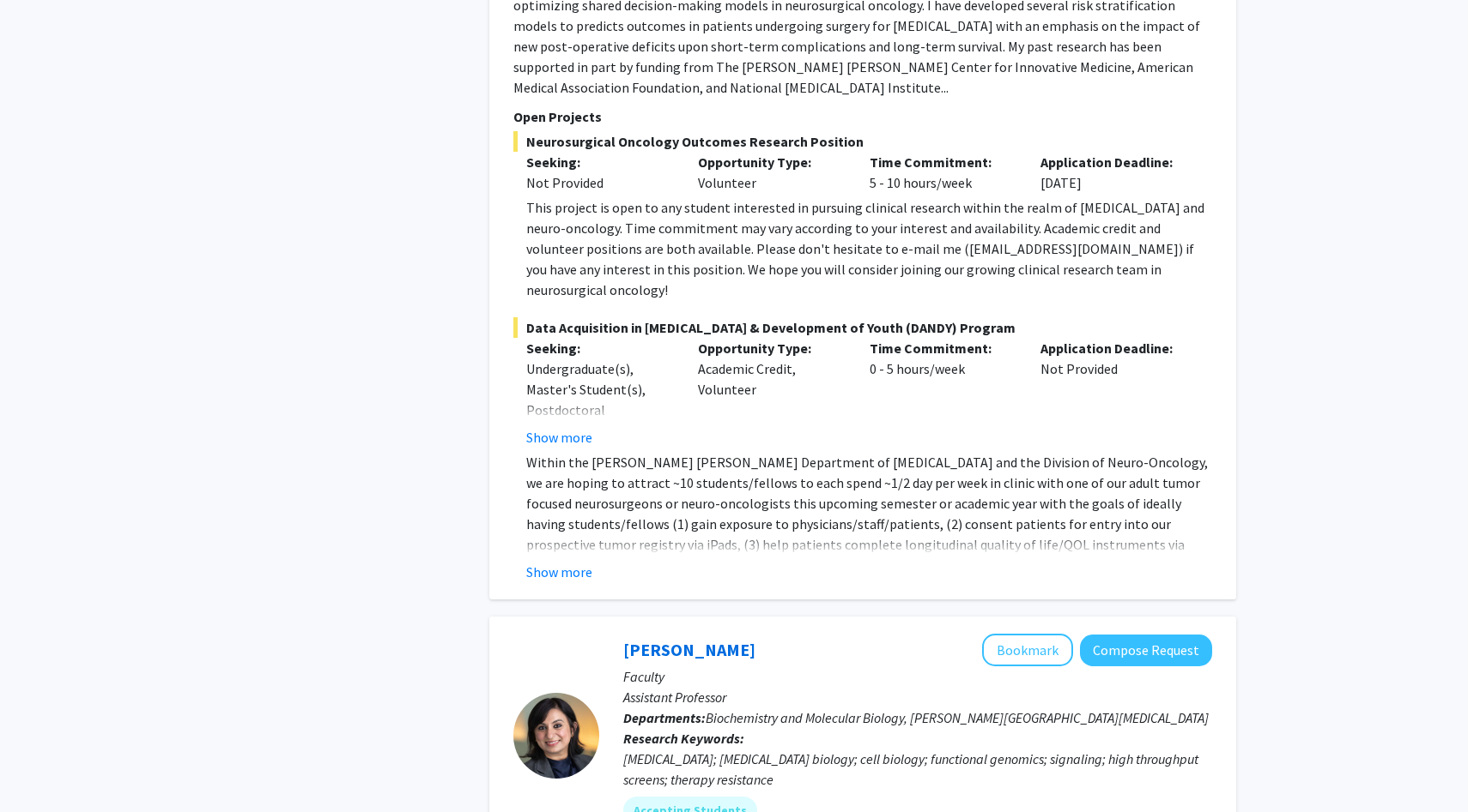
click at [737, 452] on p "Within the [PERSON_NAME] [PERSON_NAME] Department of [MEDICAL_DATA] and the Div…" at bounding box center [869, 524] width 686 height 144
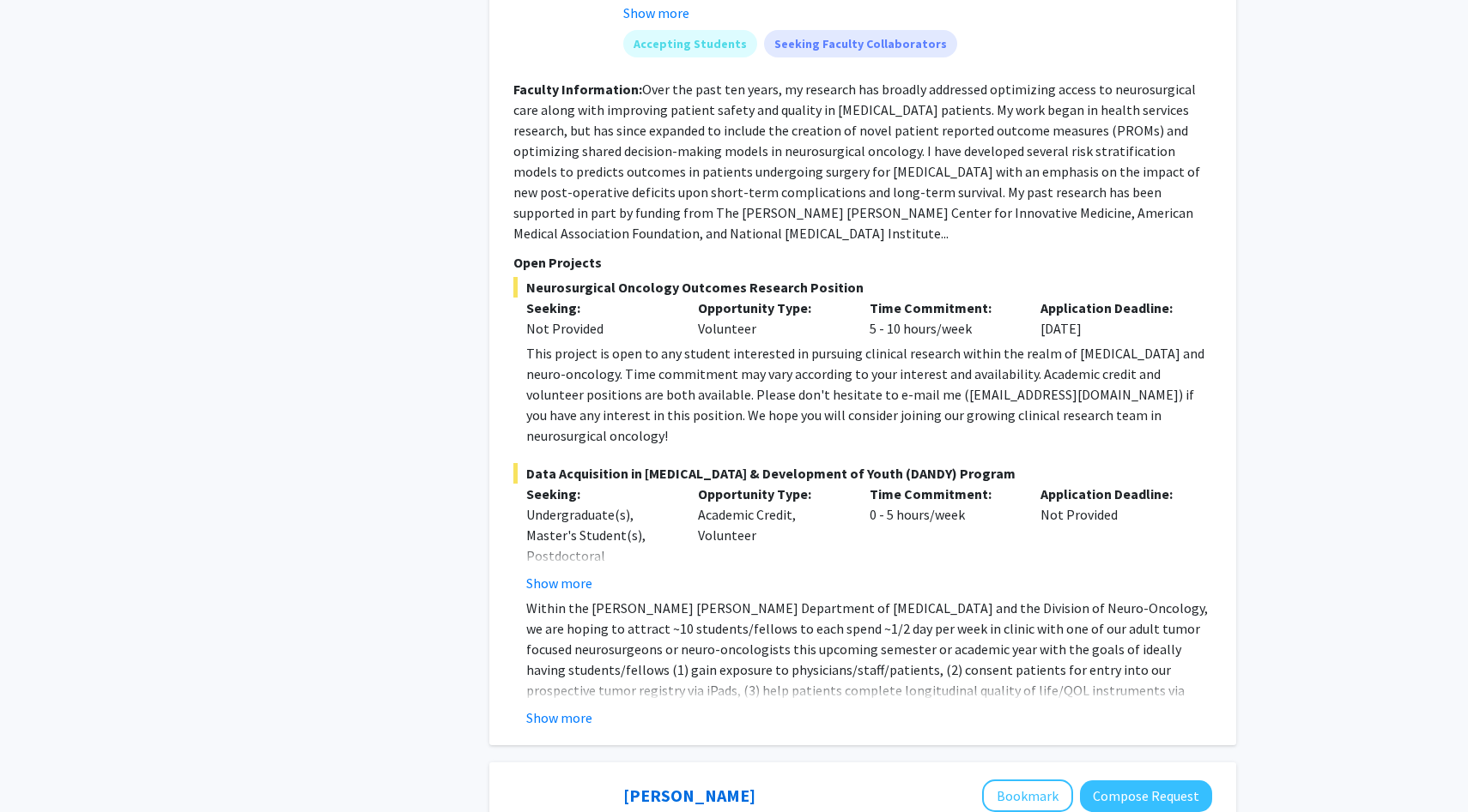
scroll to position [2782, 0]
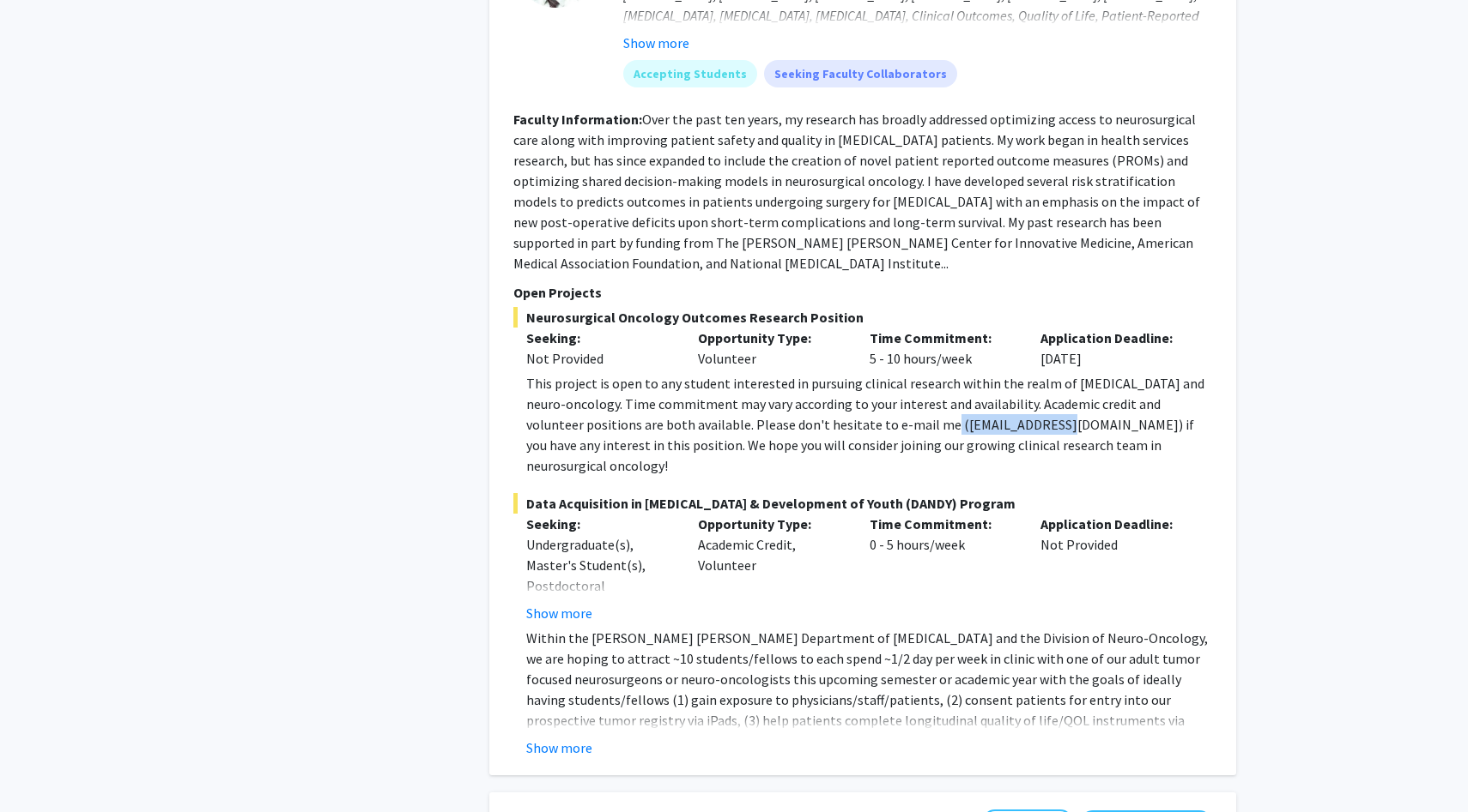
drag, startPoint x: 894, startPoint y: 385, endPoint x: 1011, endPoint y: 389, distance: 117.1
click at [1011, 389] on div "This project is open to any student interested in pursuing clinical research wi…" at bounding box center [869, 424] width 686 height 103
copy div "[EMAIL_ADDRESS][DOMAIN_NAME]"
click at [897, 373] on div "This project is open to any student interested in pursuing clinical research wi…" at bounding box center [869, 424] width 686 height 103
click at [544, 738] on button "Show more" at bounding box center [559, 748] width 66 height 21
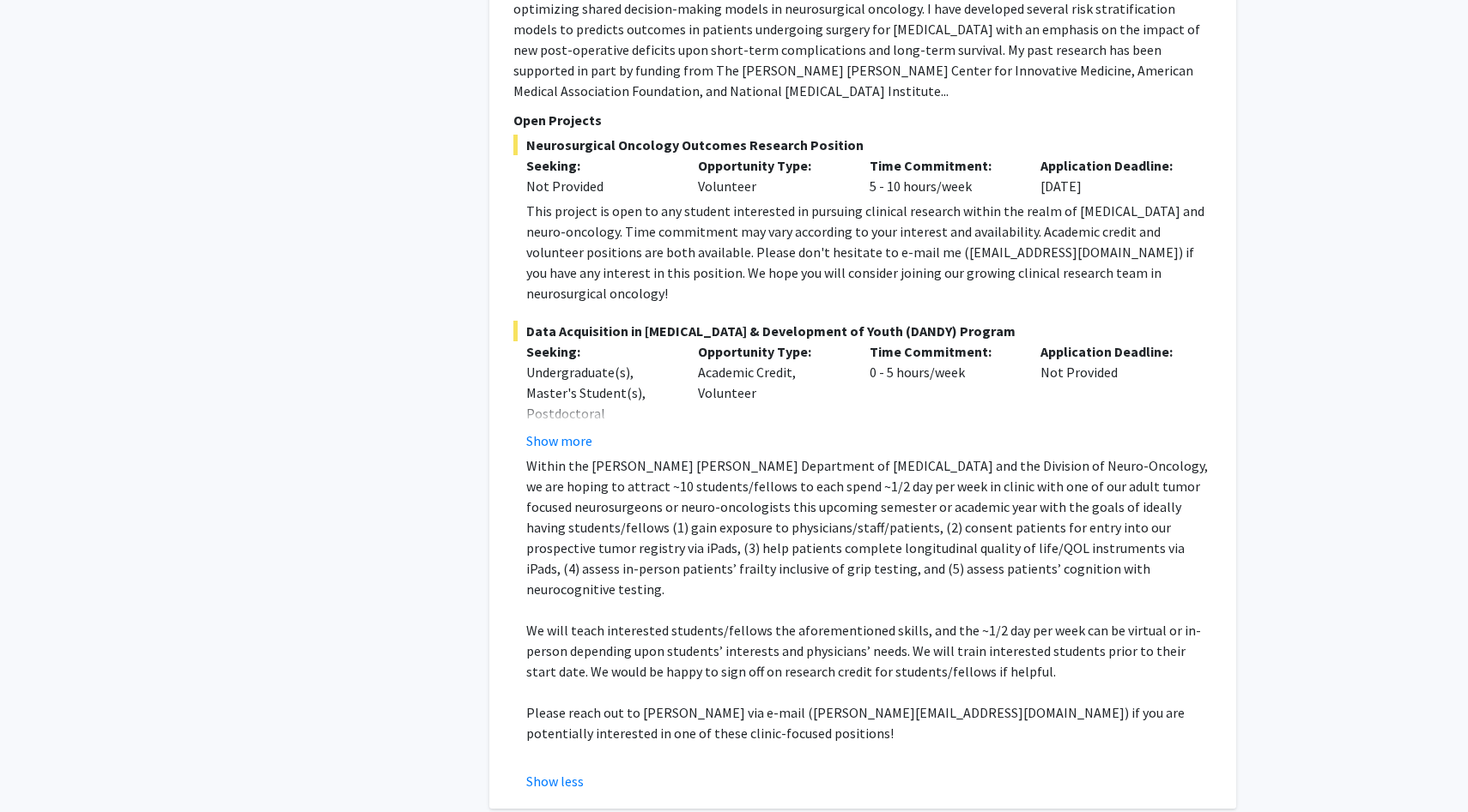
scroll to position [2957, 0]
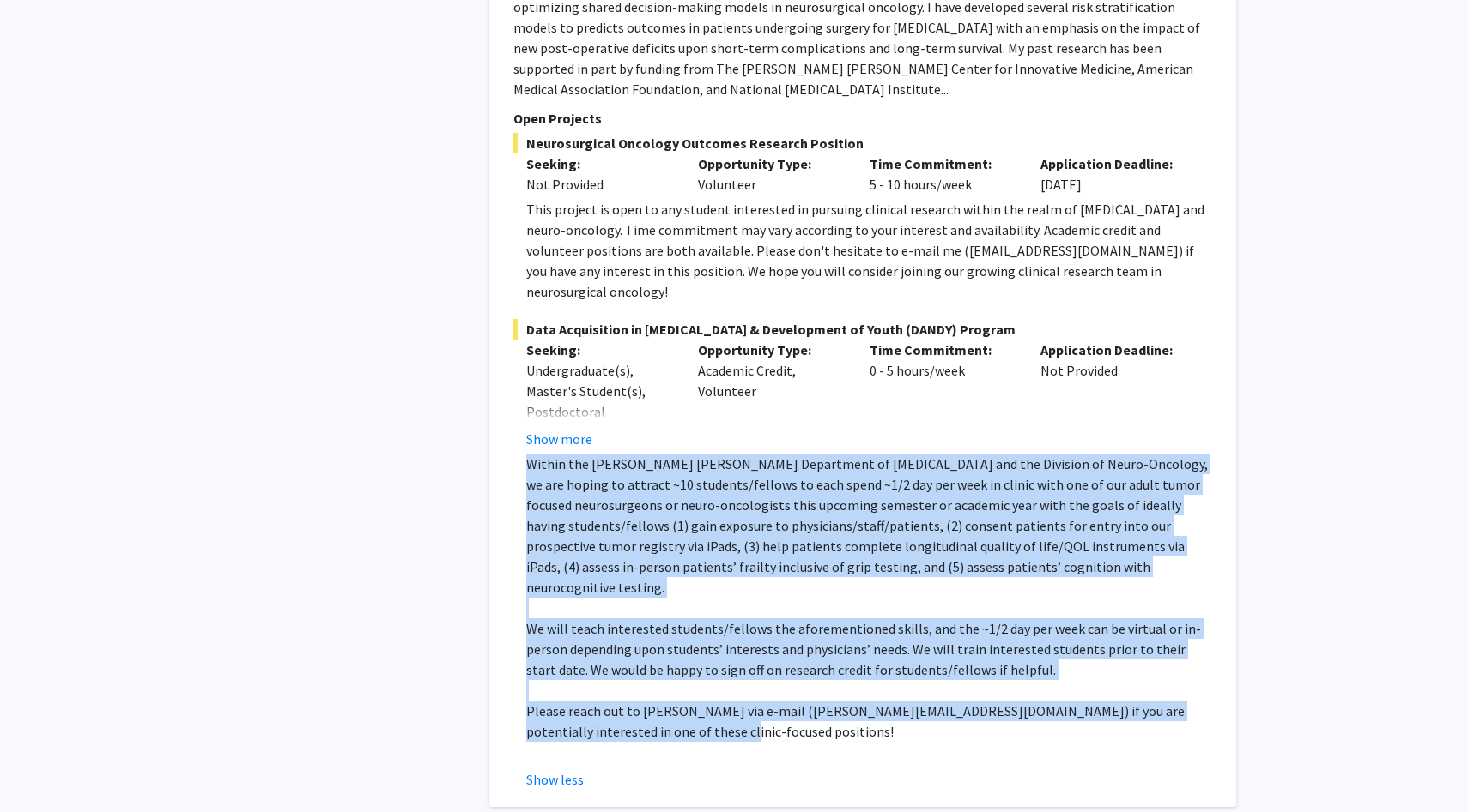
drag, startPoint x: 525, startPoint y: 401, endPoint x: 789, endPoint y: 656, distance: 367.0
click at [789, 656] on fg-read-more "Within the [PERSON_NAME] [PERSON_NAME] Department of [MEDICAL_DATA] and the Div…" at bounding box center [863, 622] width 699 height 337
copy div "Loremi dol Sitam Consect Adipiscing el Seddoeiusmod tem inc Utlabore et Dolor-M…"
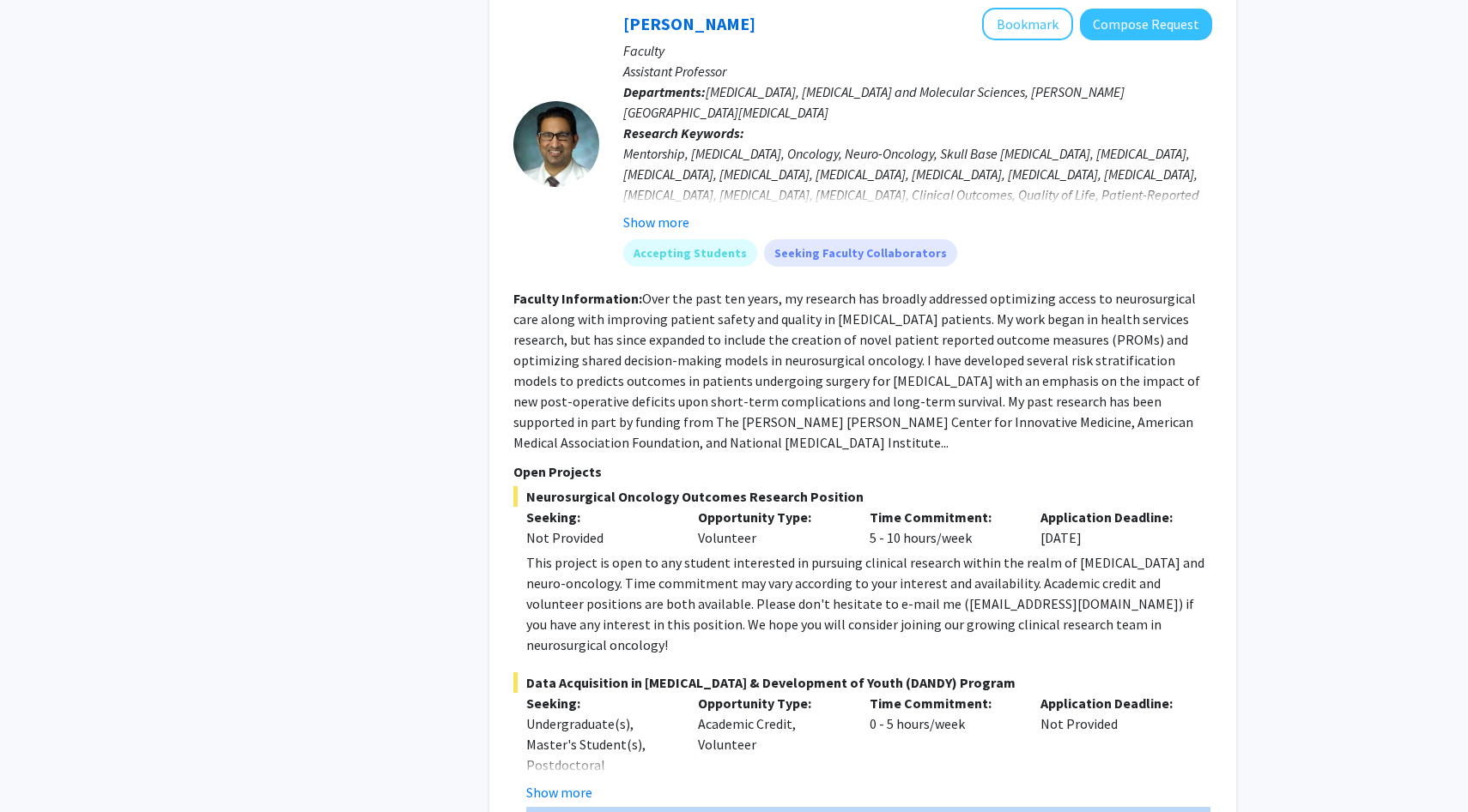
scroll to position [2602, 0]
click at [980, 509] on div "Time Commitment: 5 - 10 hours/week" at bounding box center [942, 529] width 172 height 41
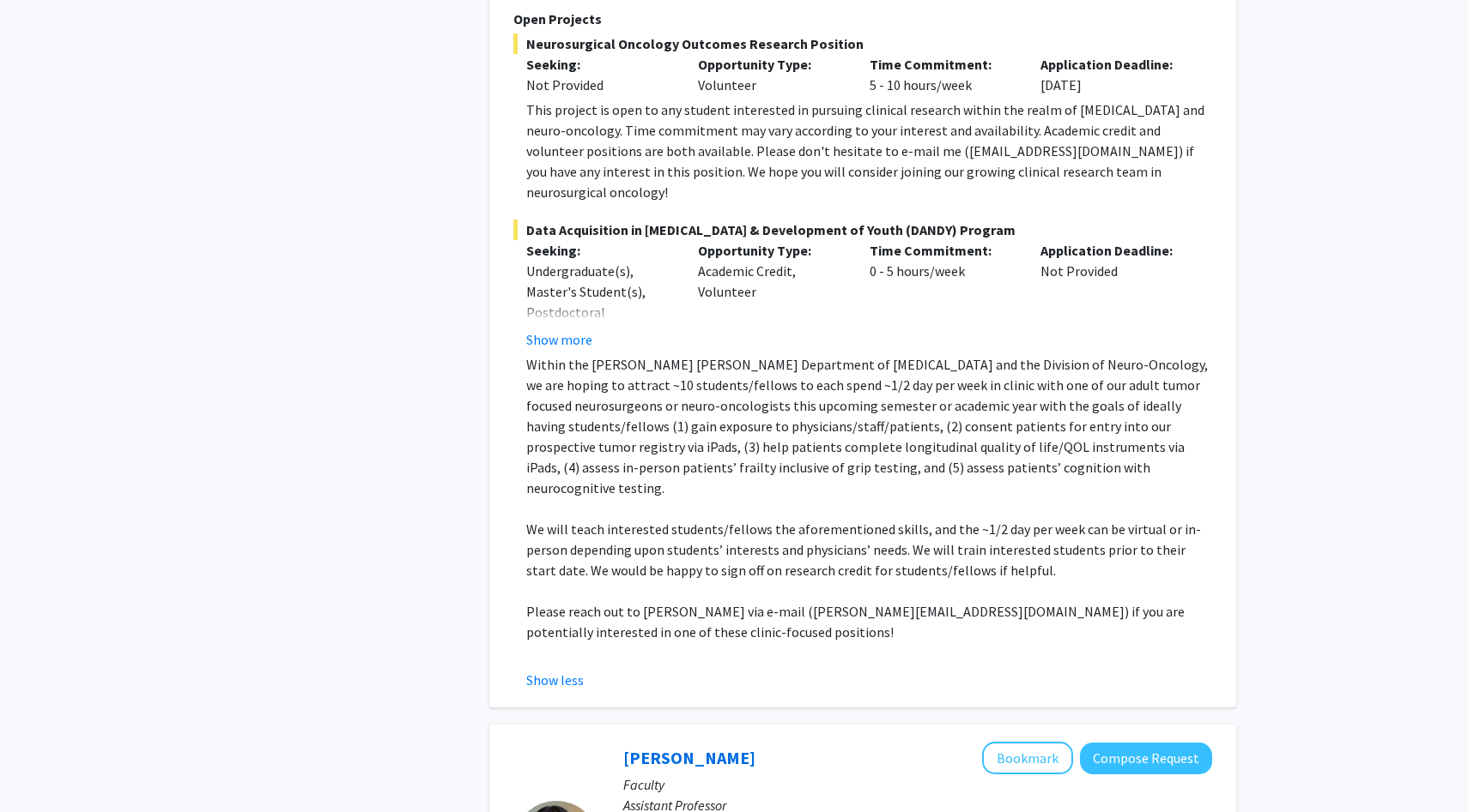
scroll to position [3060, 0]
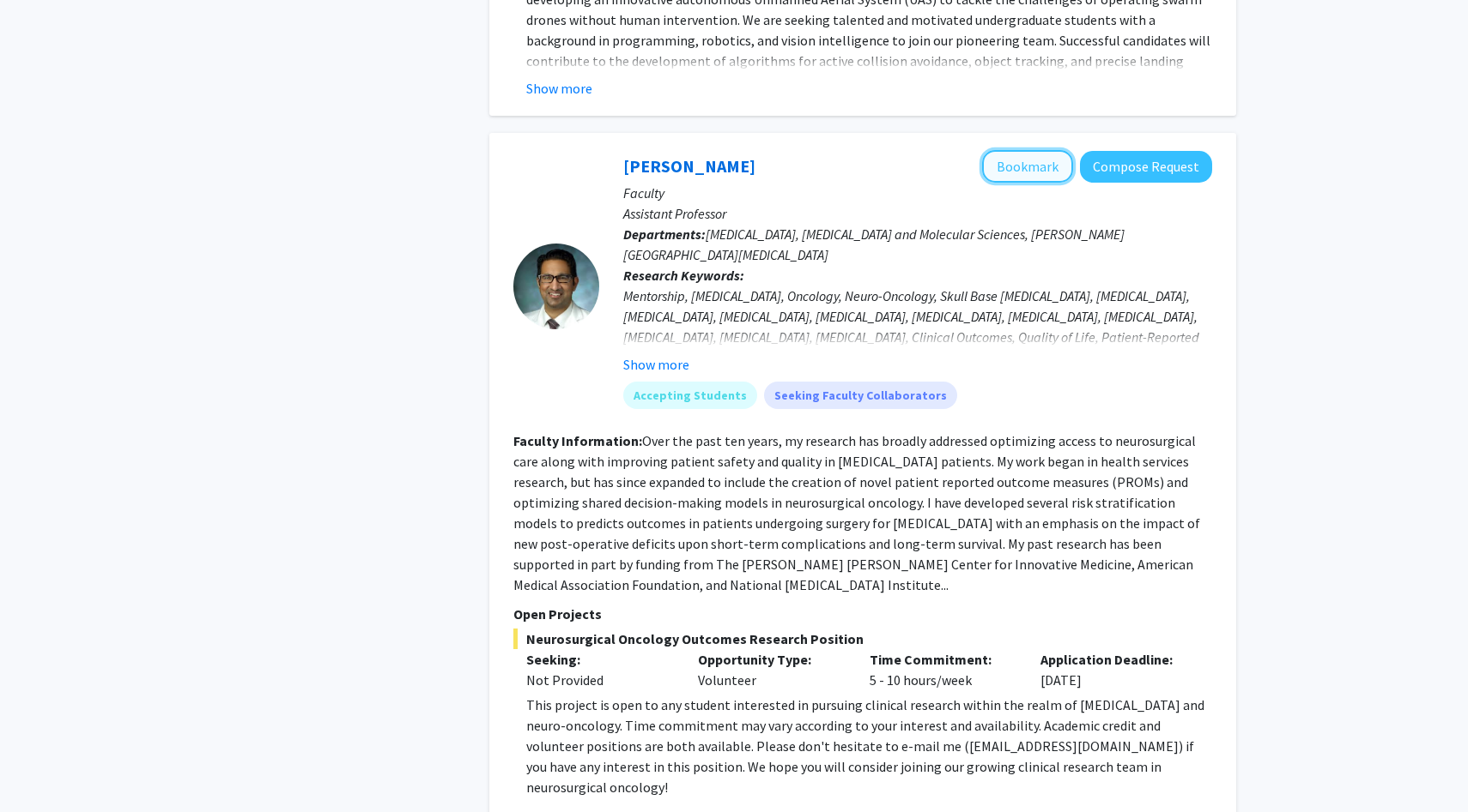
click at [1021, 150] on button "Bookmark" at bounding box center [1027, 167] width 91 height 32
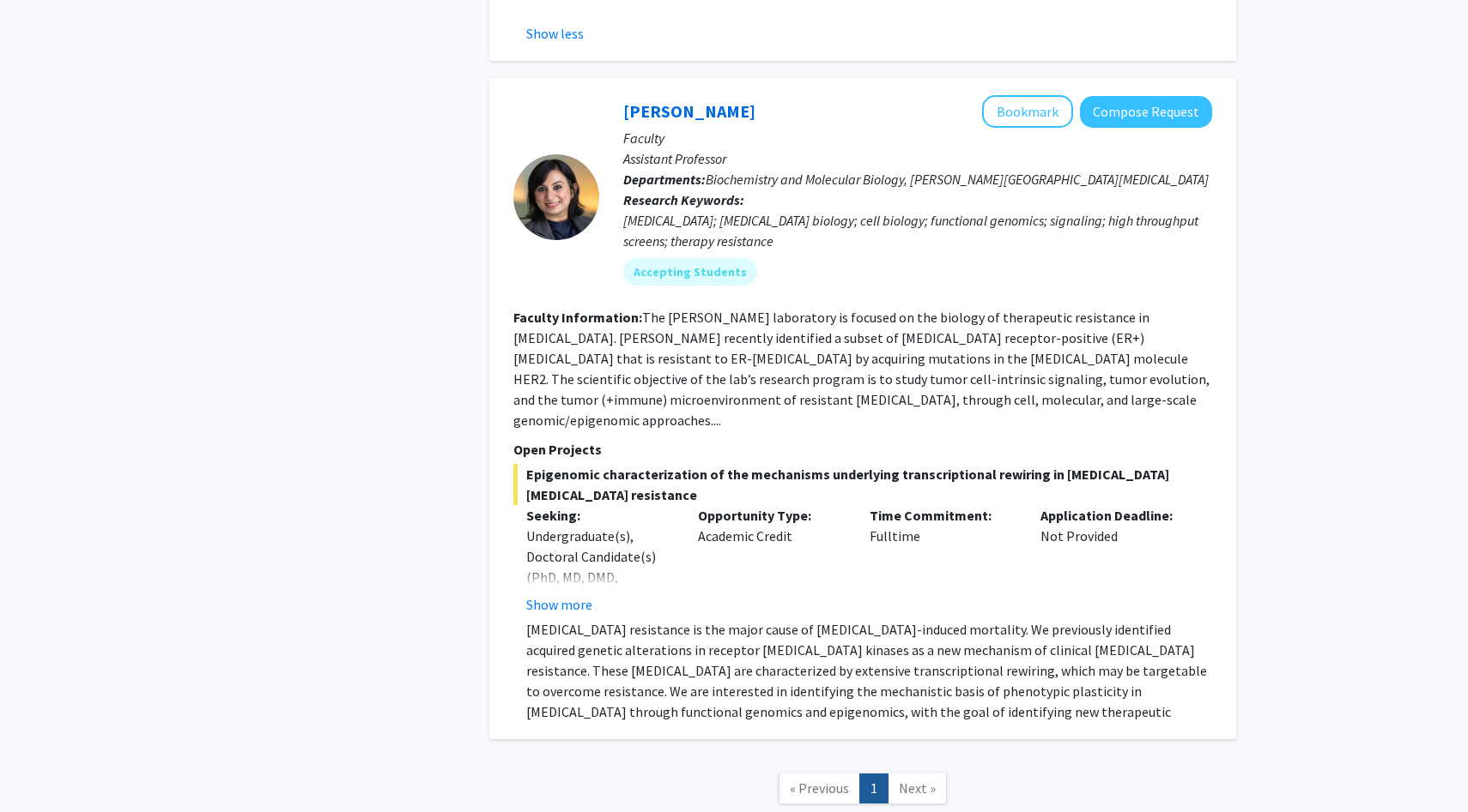
scroll to position [3717, 0]
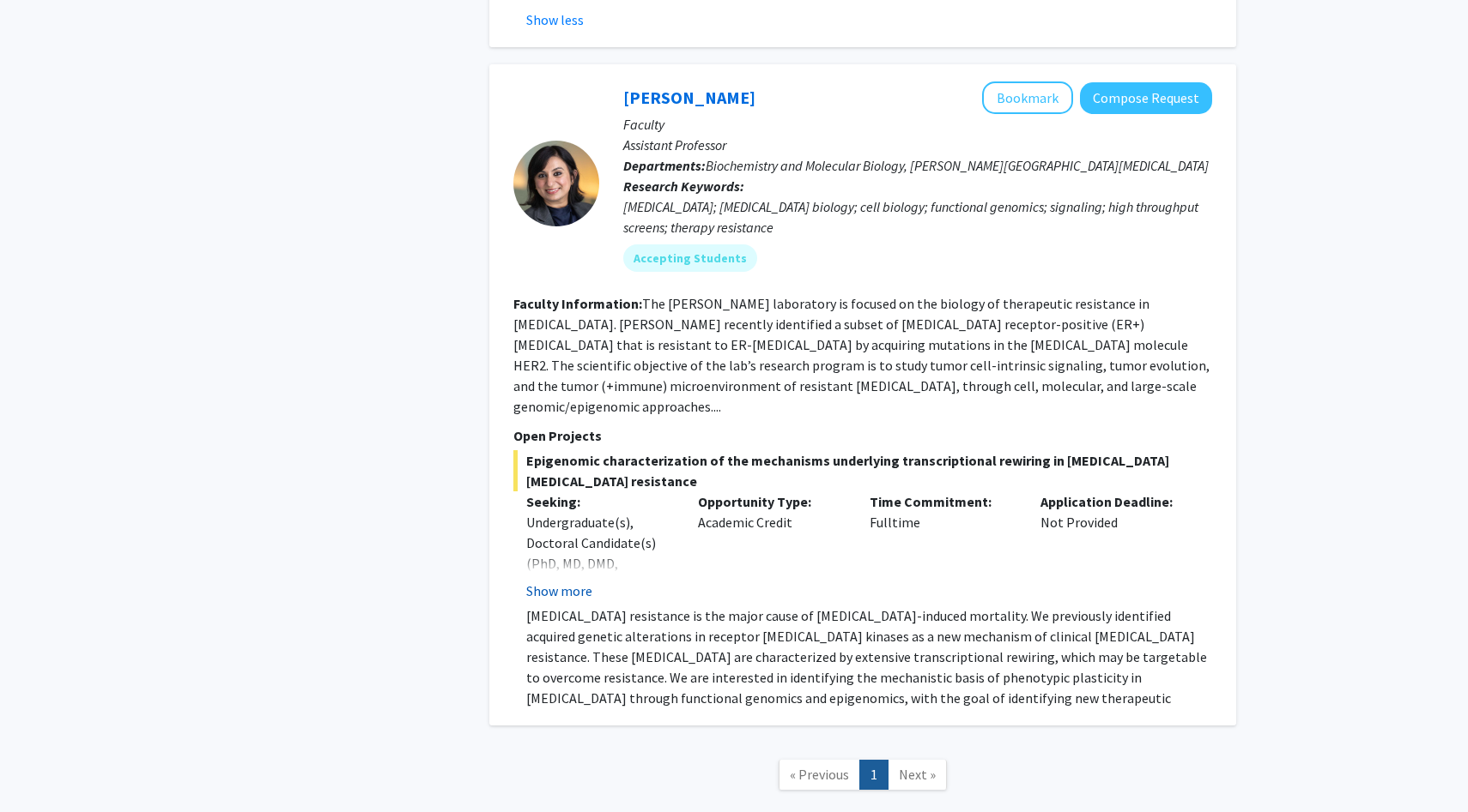
click at [567, 581] on button "Show more" at bounding box center [559, 591] width 66 height 21
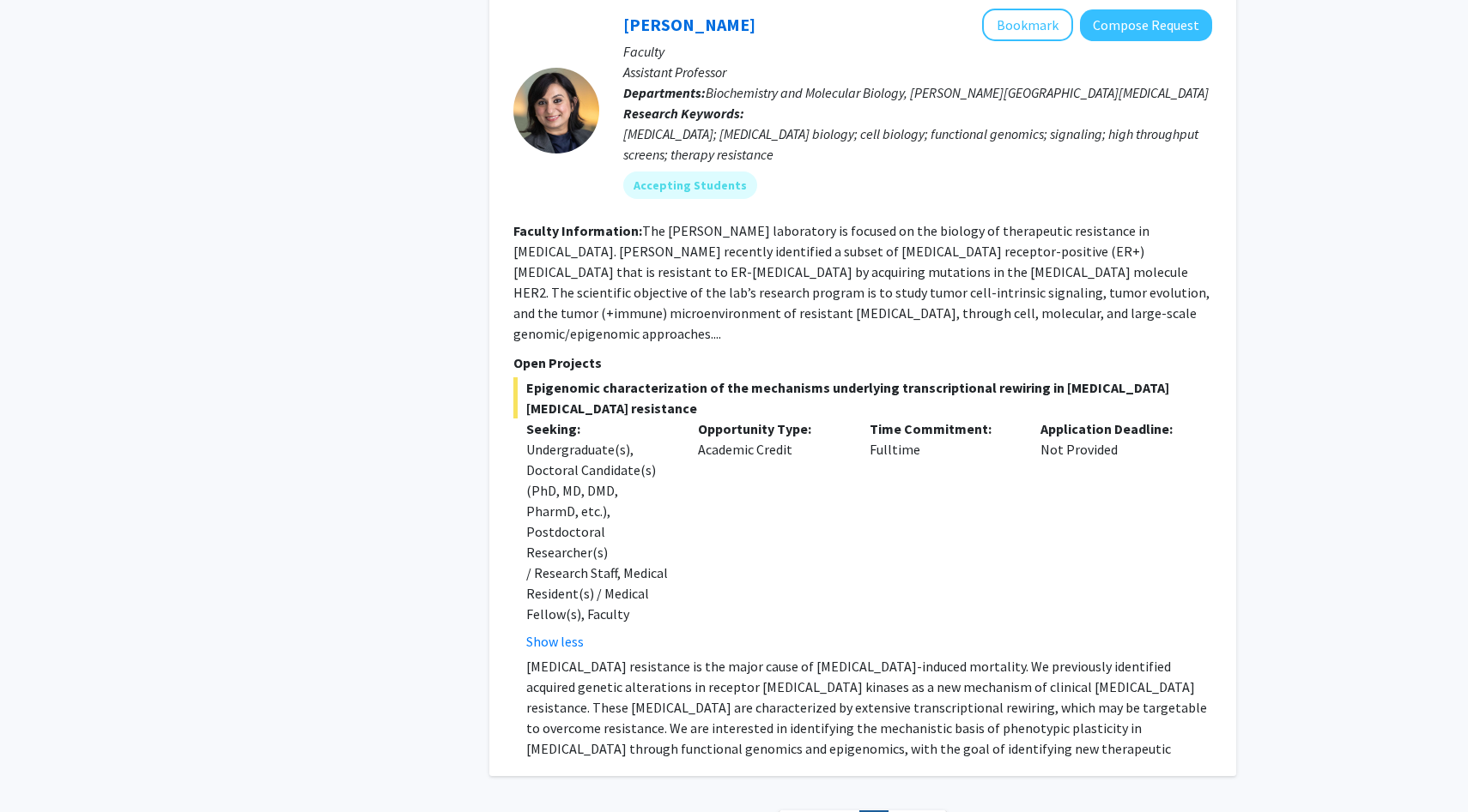
scroll to position [3820, 0]
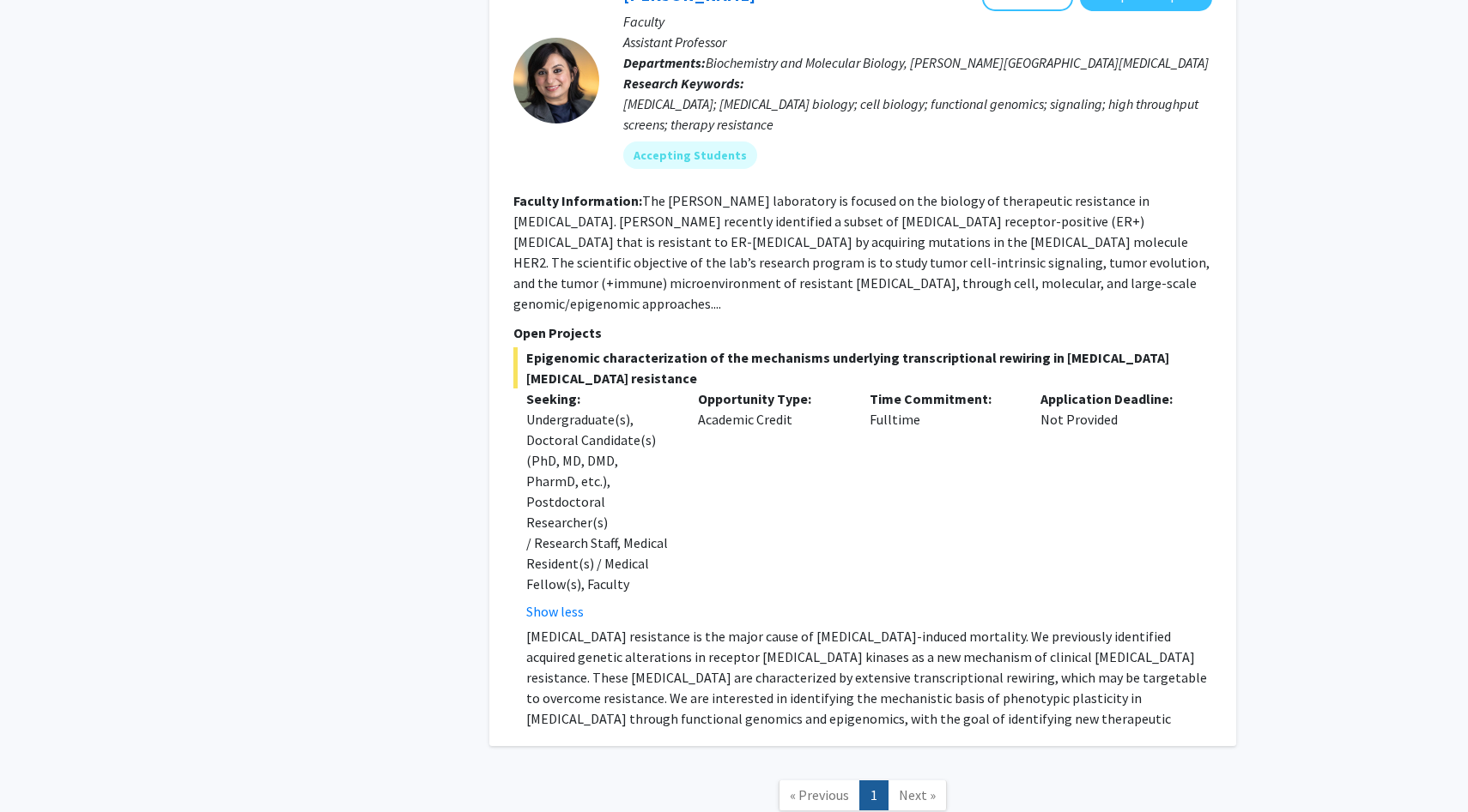
click at [667, 626] on p "[MEDICAL_DATA] resistance is the major cause of [MEDICAL_DATA]-induced mortalit…" at bounding box center [869, 688] width 686 height 124
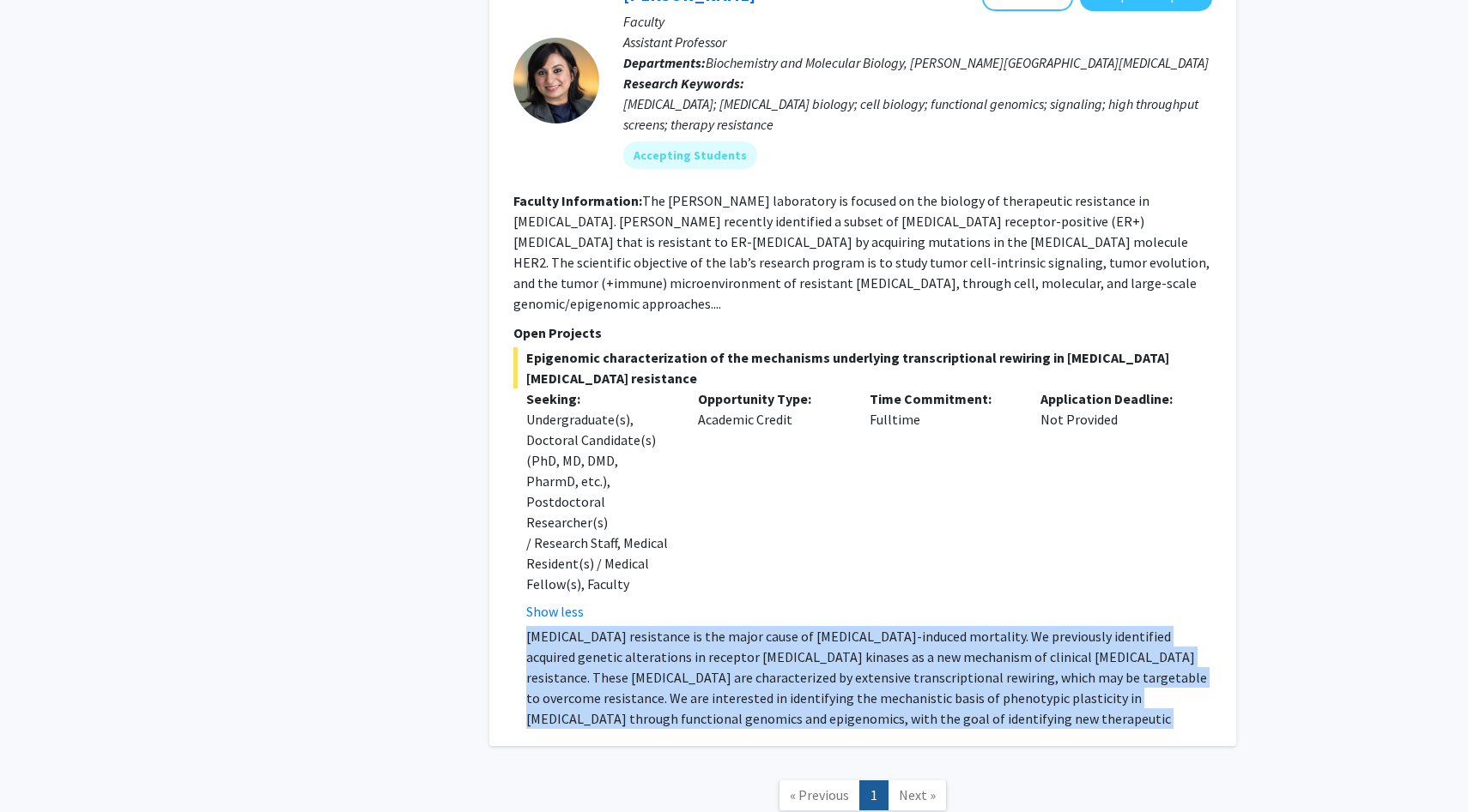
click at [667, 626] on p "[MEDICAL_DATA] resistance is the major cause of [MEDICAL_DATA]-induced mortalit…" at bounding box center [869, 688] width 686 height 124
copy div "[MEDICAL_DATA] resistance is the major cause of [MEDICAL_DATA]-induced mortalit…"
click at [667, 626] on p "[MEDICAL_DATA] resistance is the major cause of [MEDICAL_DATA]-induced mortalit…" at bounding box center [869, 688] width 686 height 124
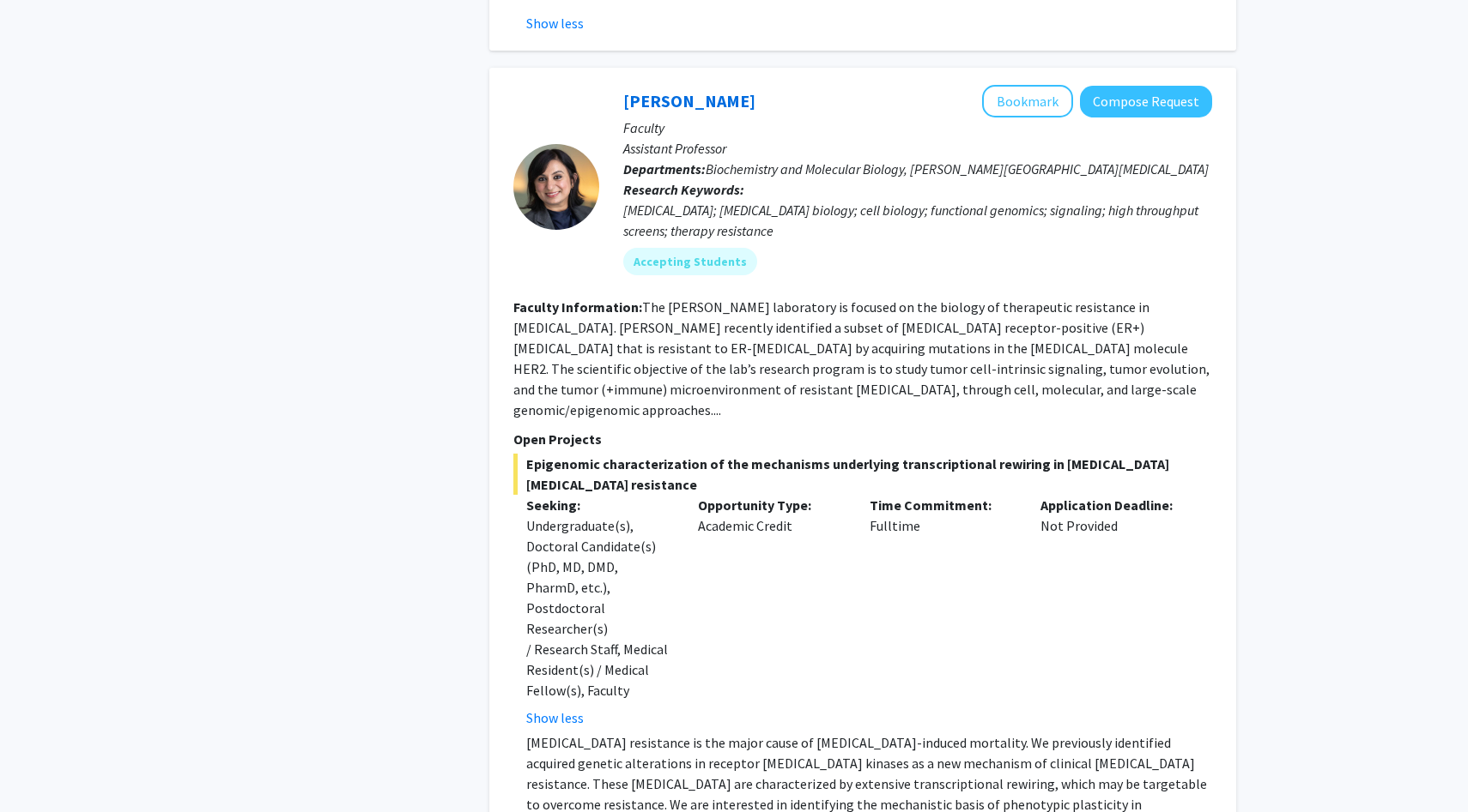
scroll to position [3663, 0]
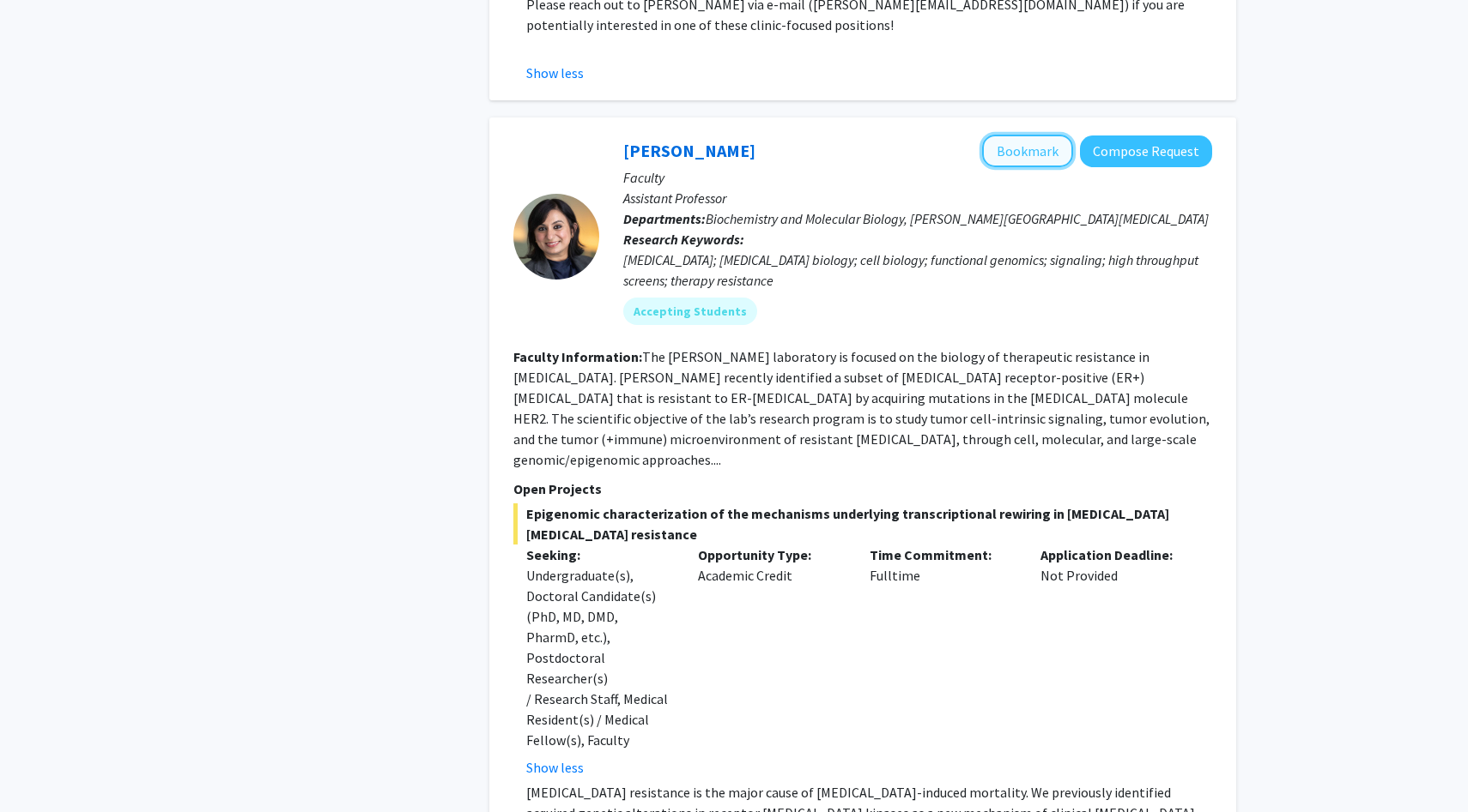
click at [1023, 134] on button "Bookmark" at bounding box center [1027, 150] width 91 height 32
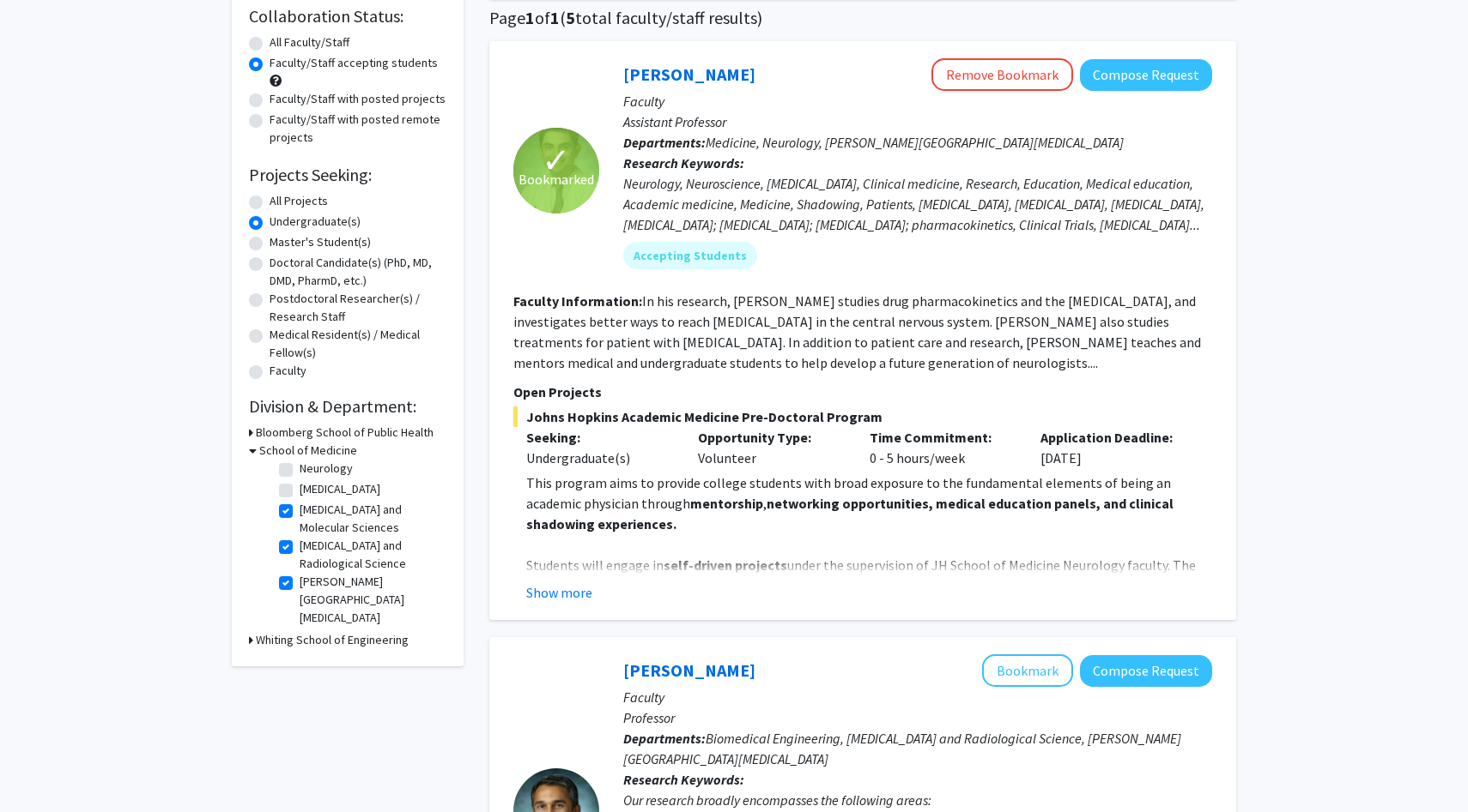
scroll to position [0, 0]
click at [315, 432] on h3 "Bloomberg School of Public Health" at bounding box center [345, 432] width 177 height 18
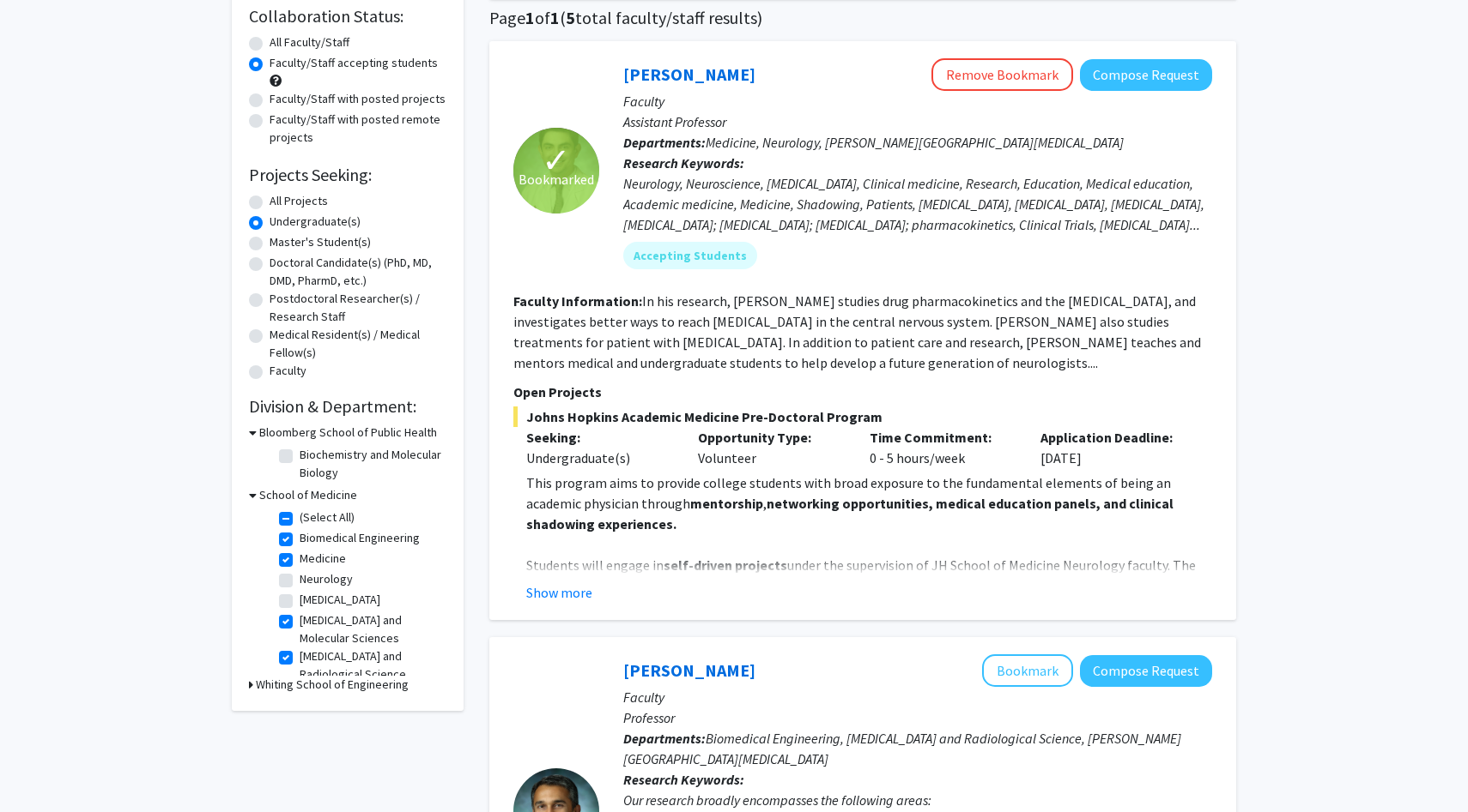
click at [339, 462] on label "Biochemistry and Molecular Biology" at bounding box center [370, 464] width 142 height 36
click at [311, 457] on input "Biochemistry and Molecular Biology" at bounding box center [305, 451] width 11 height 11
checkbox input "true"
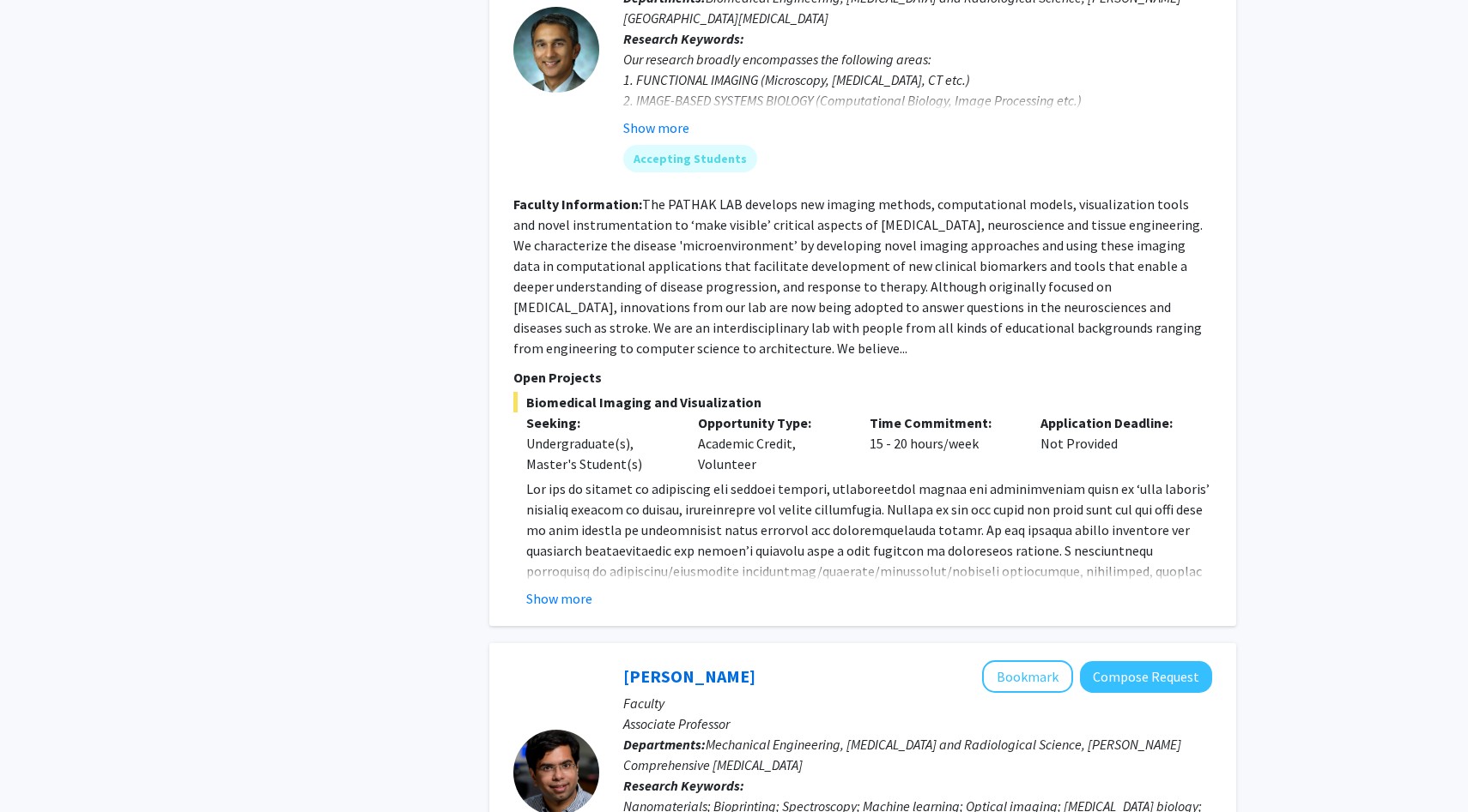
scroll to position [876, 0]
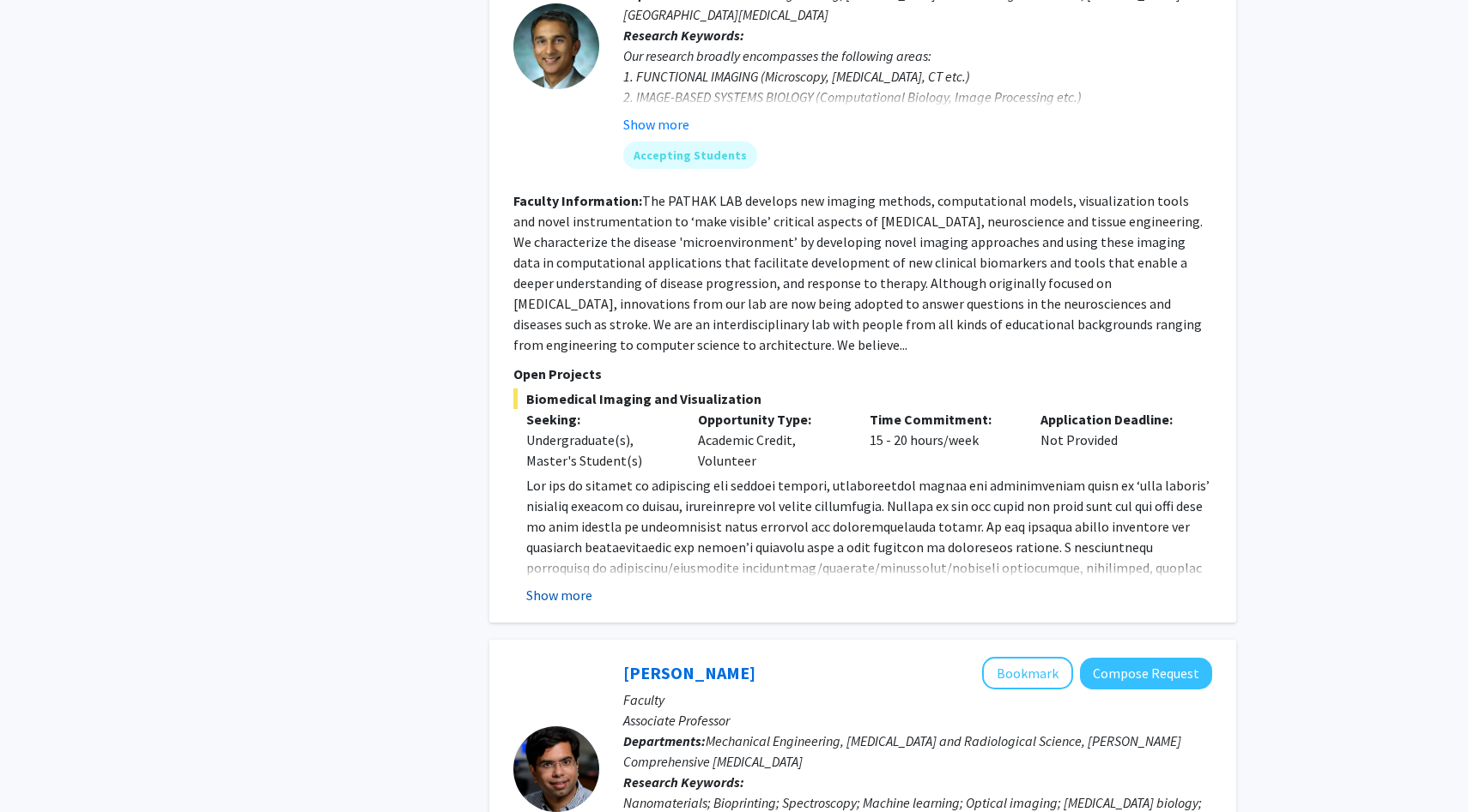
click at [561, 588] on button "Show more" at bounding box center [559, 594] width 66 height 21
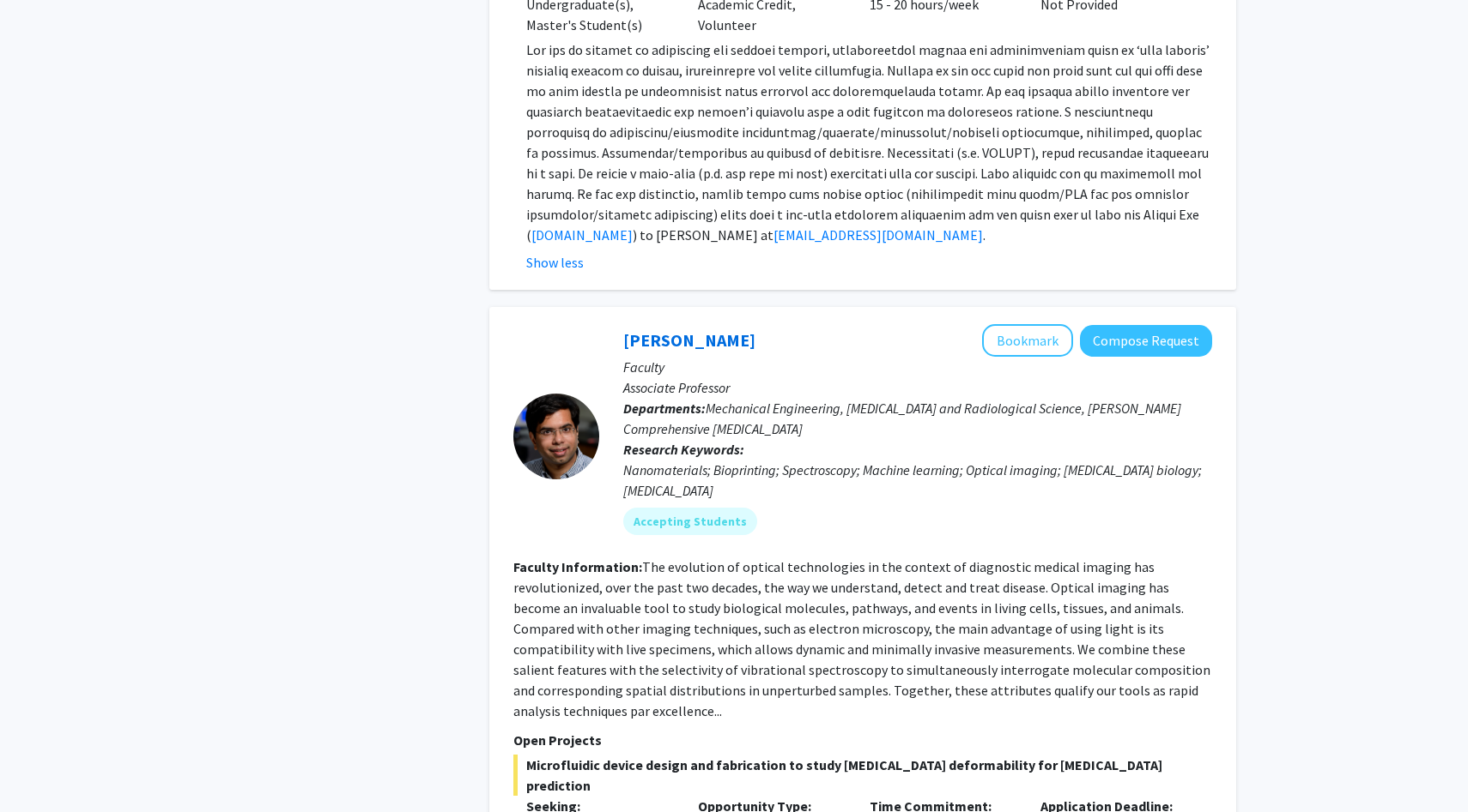
scroll to position [278, 0]
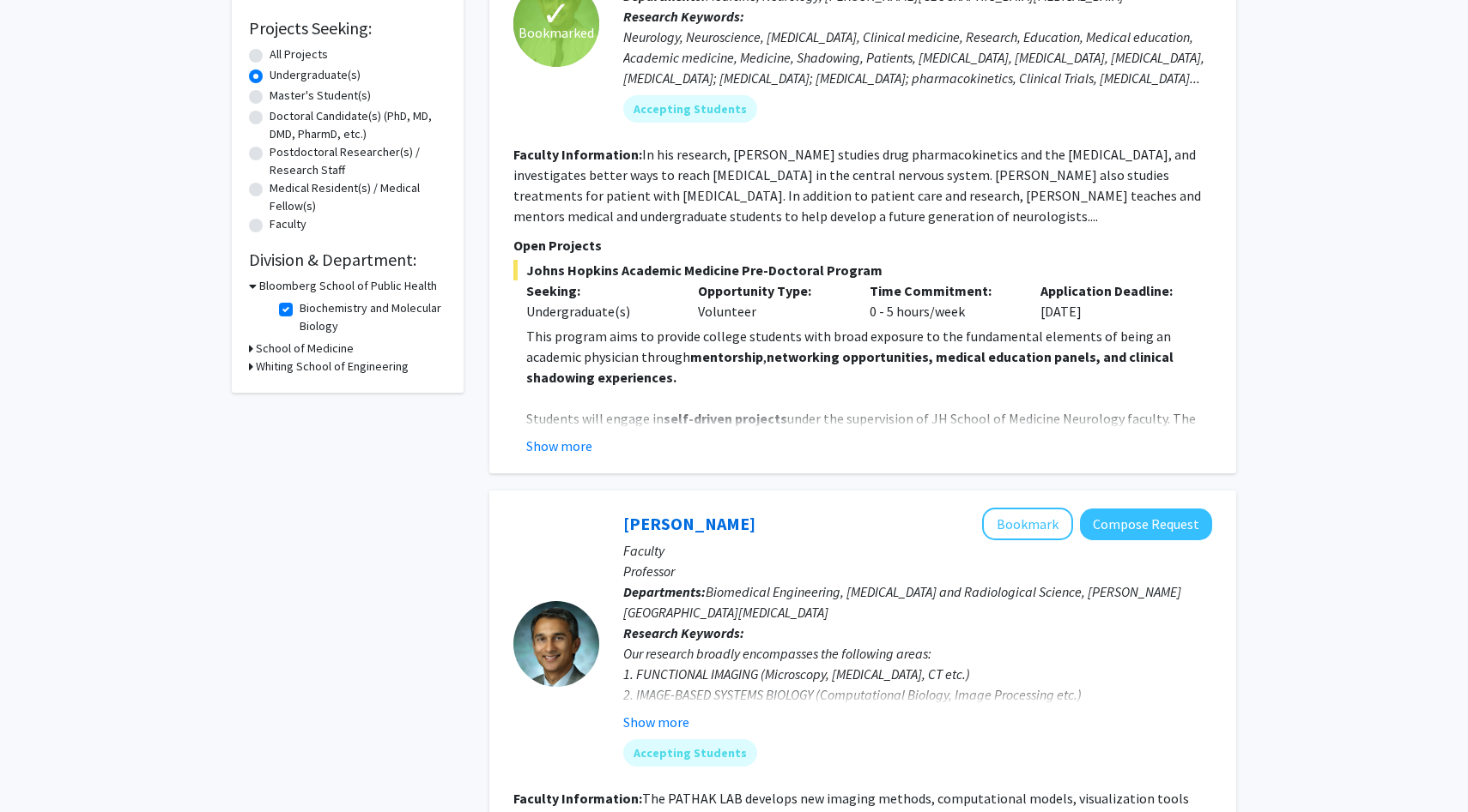
click at [340, 363] on h3 "Whiting School of Engineering" at bounding box center [332, 367] width 153 height 18
click at [322, 347] on h3 "School of Medicine" at bounding box center [305, 348] width 98 height 18
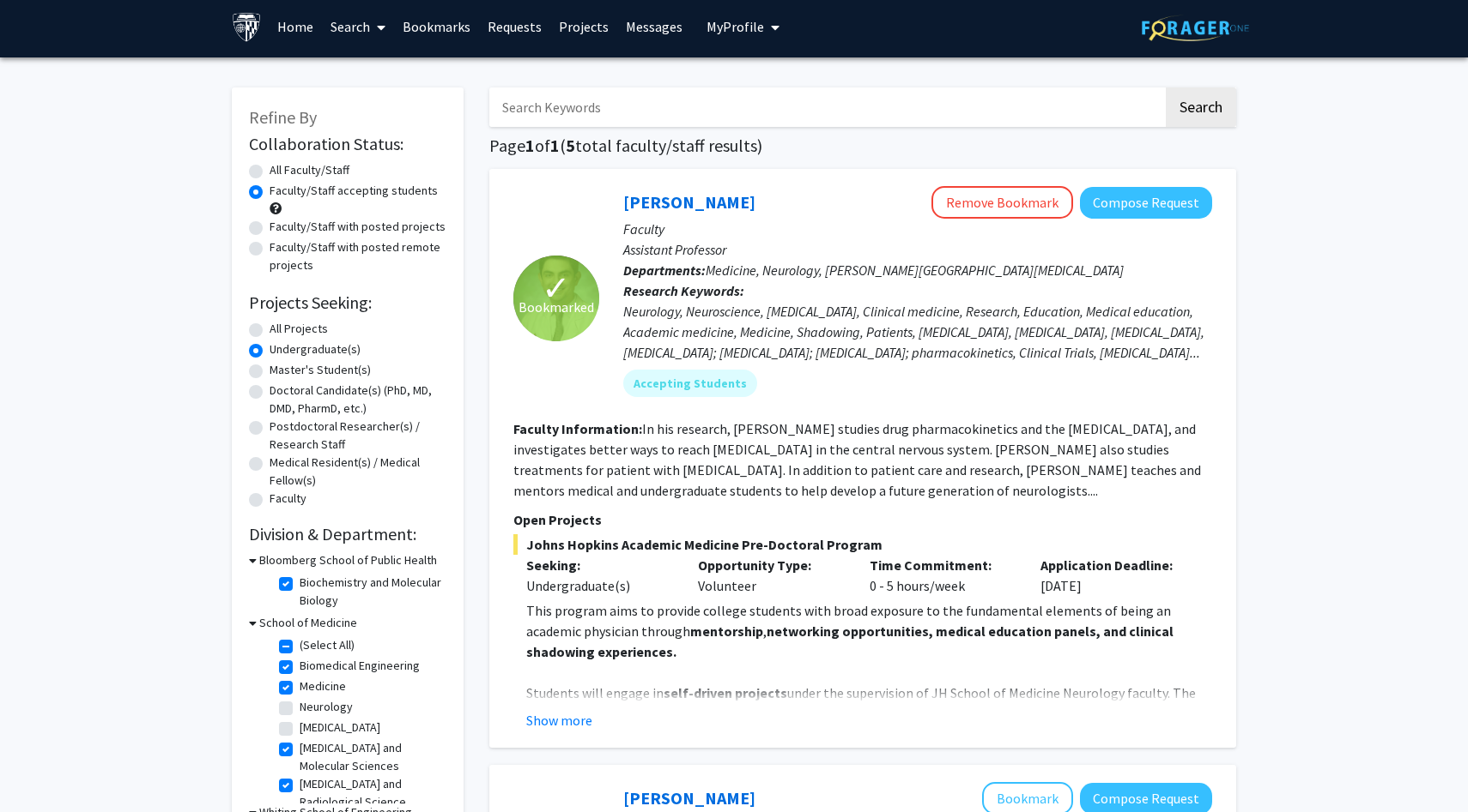
scroll to position [0, 0]
